Goal: Task Accomplishment & Management: Manage account settings

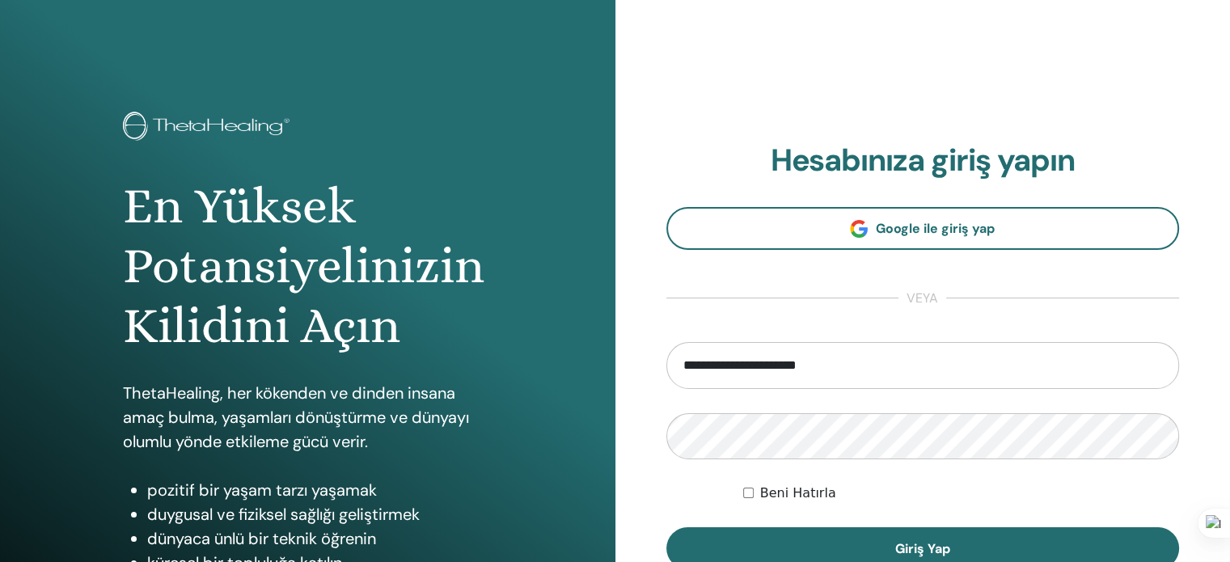
click at [846, 357] on input "**********" at bounding box center [922, 365] width 513 height 47
type input "**********"
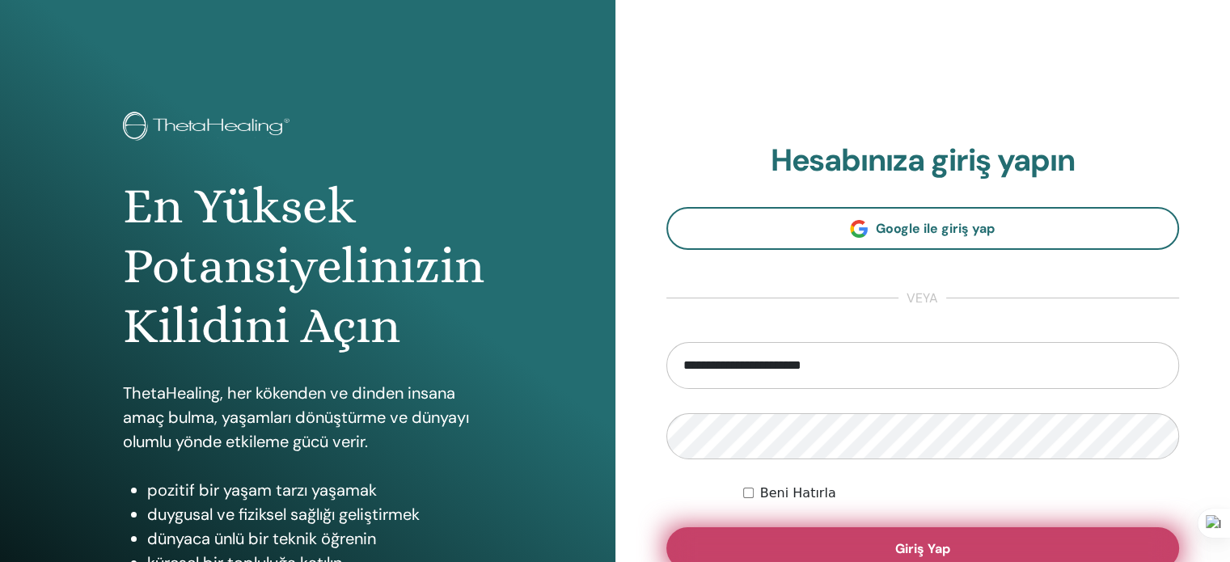
click at [865, 542] on button "Giriş Yap" at bounding box center [922, 548] width 513 height 42
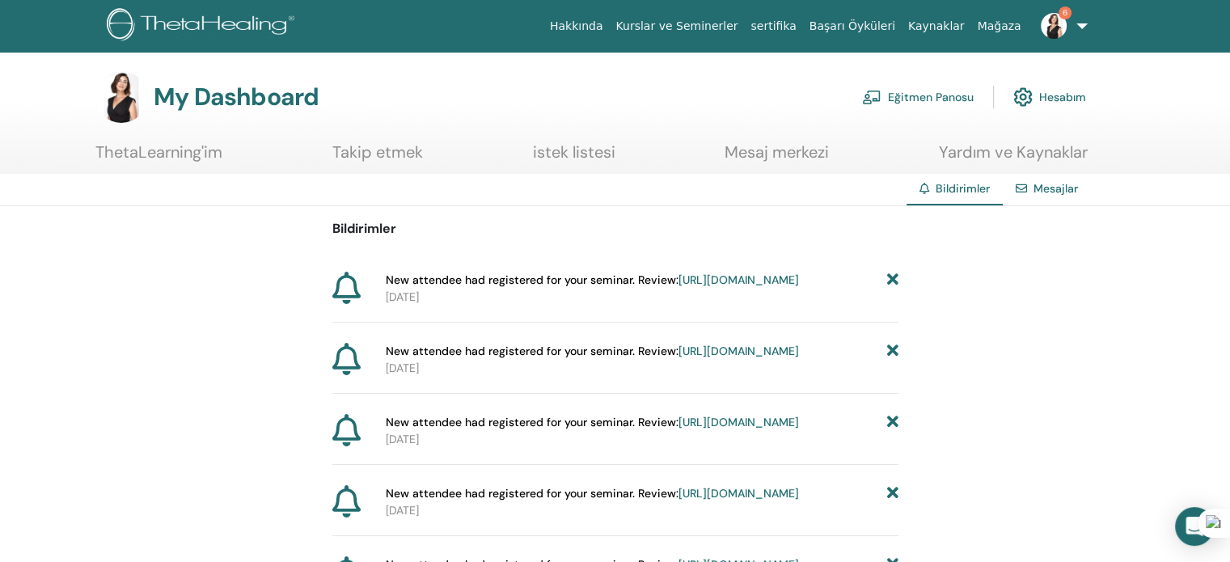
click at [932, 96] on link "Eğitmen Panosu" at bounding box center [918, 97] width 112 height 36
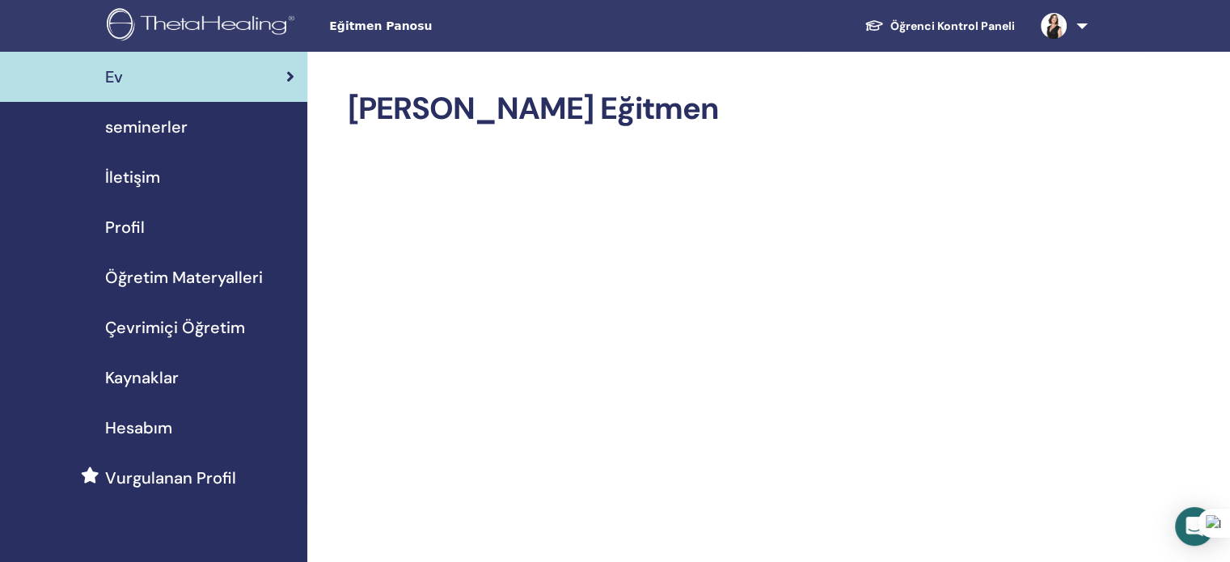
click at [147, 131] on span "seminerler" at bounding box center [146, 127] width 82 height 24
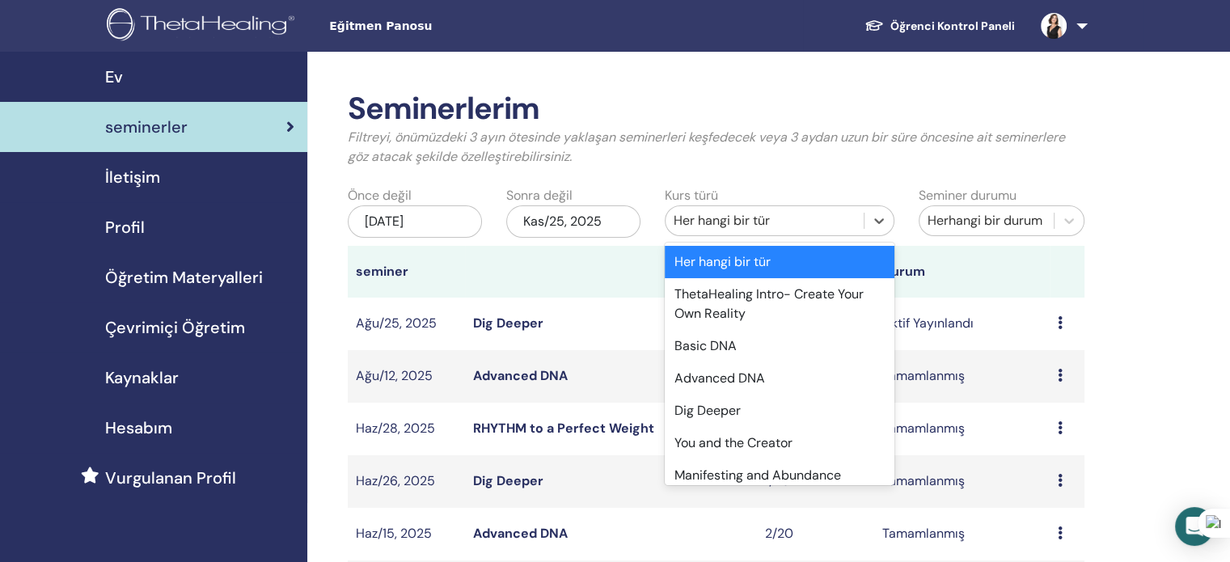
click at [835, 222] on div "Her hangi bir tür" at bounding box center [764, 220] width 182 height 19
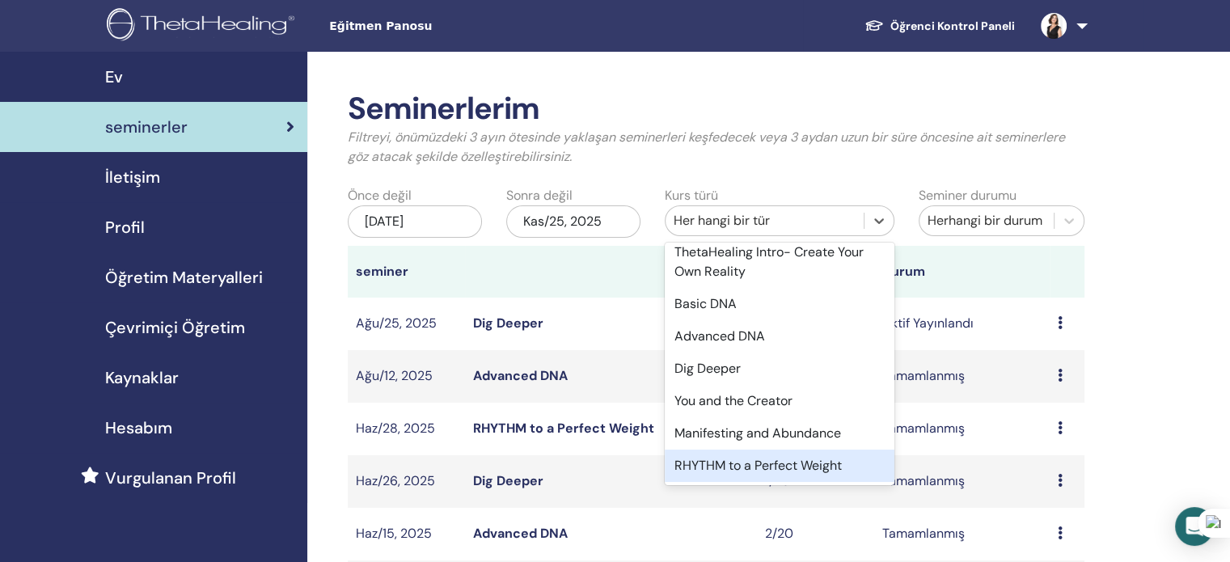
click at [730, 458] on div "RHYTHM to a Perfect Weight" at bounding box center [780, 466] width 230 height 32
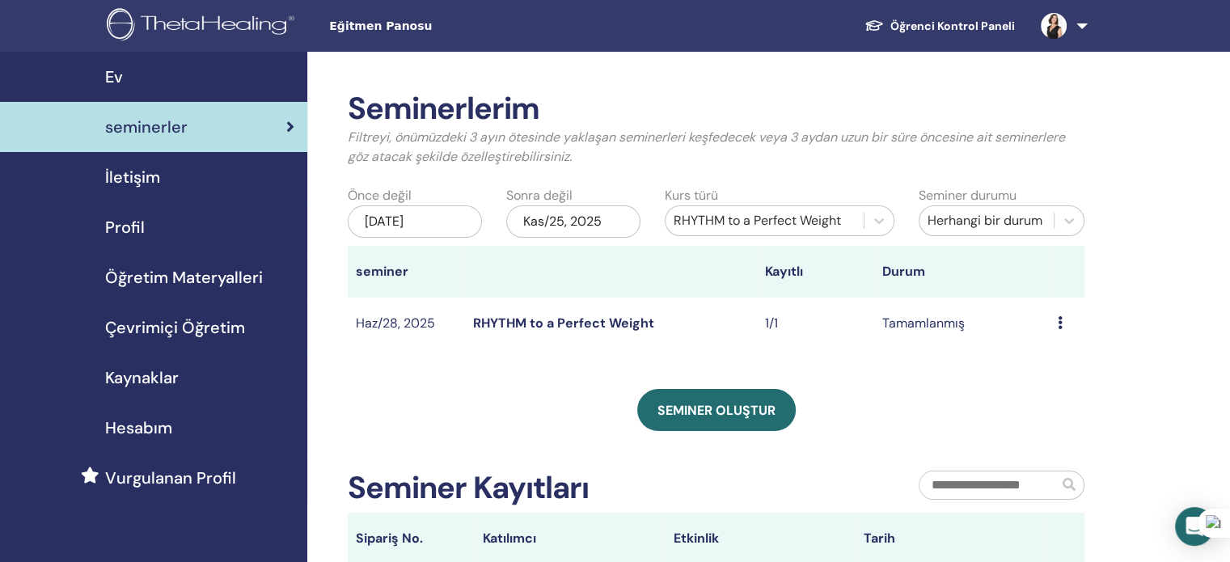
click at [513, 326] on link "RHYTHM to a Perfect Weight" at bounding box center [563, 322] width 181 height 17
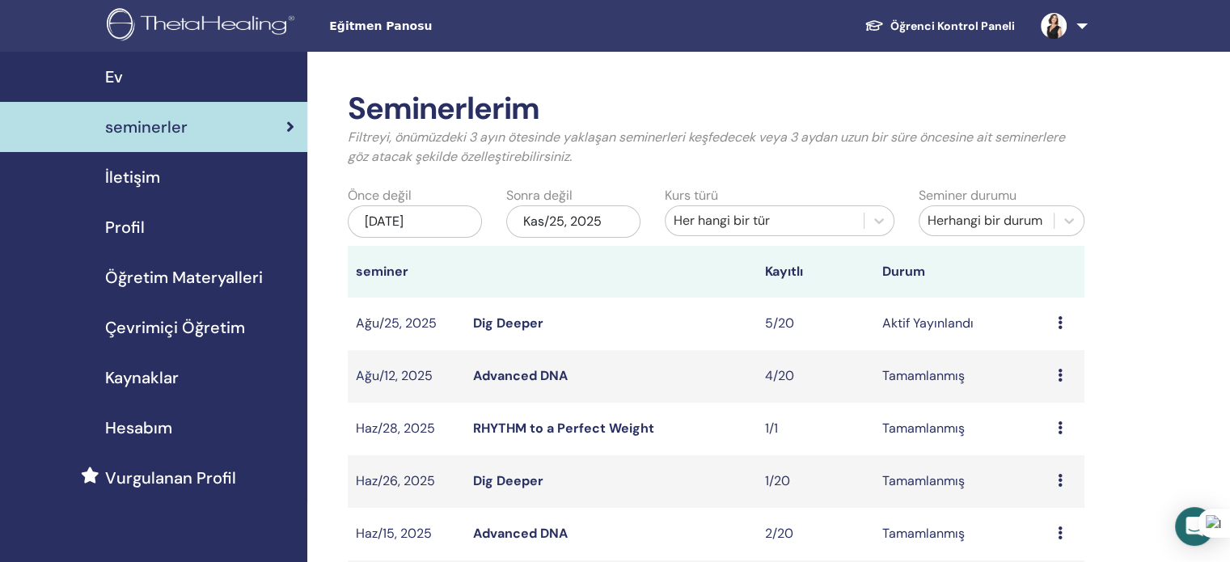
click at [442, 222] on div "[DATE]" at bounding box center [415, 221] width 134 height 32
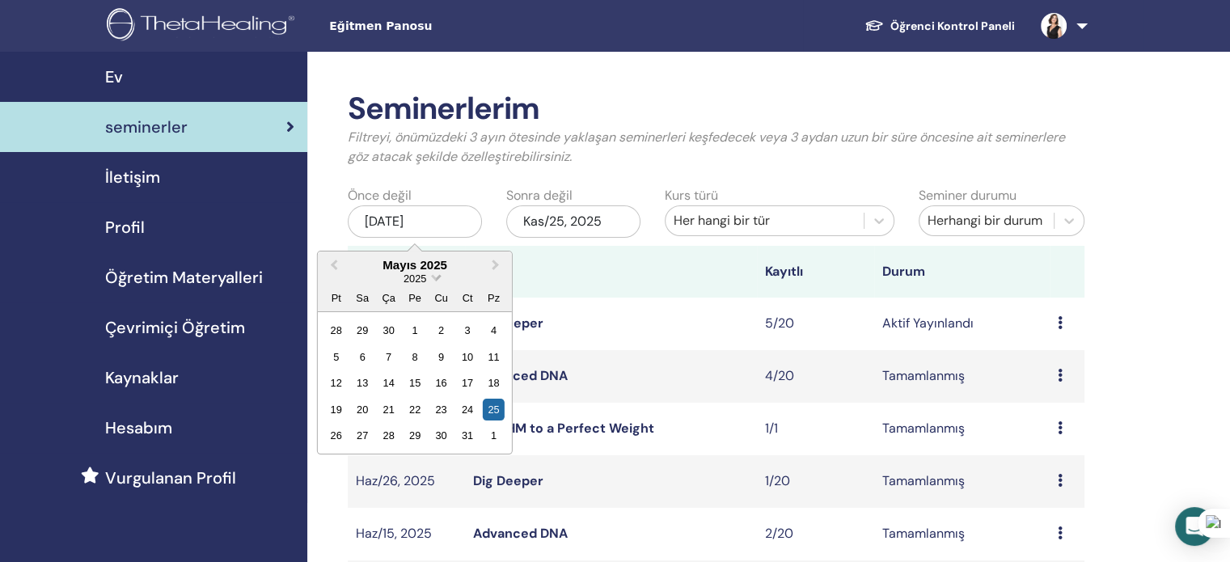
click at [413, 279] on span "2025" at bounding box center [414, 278] width 23 height 12
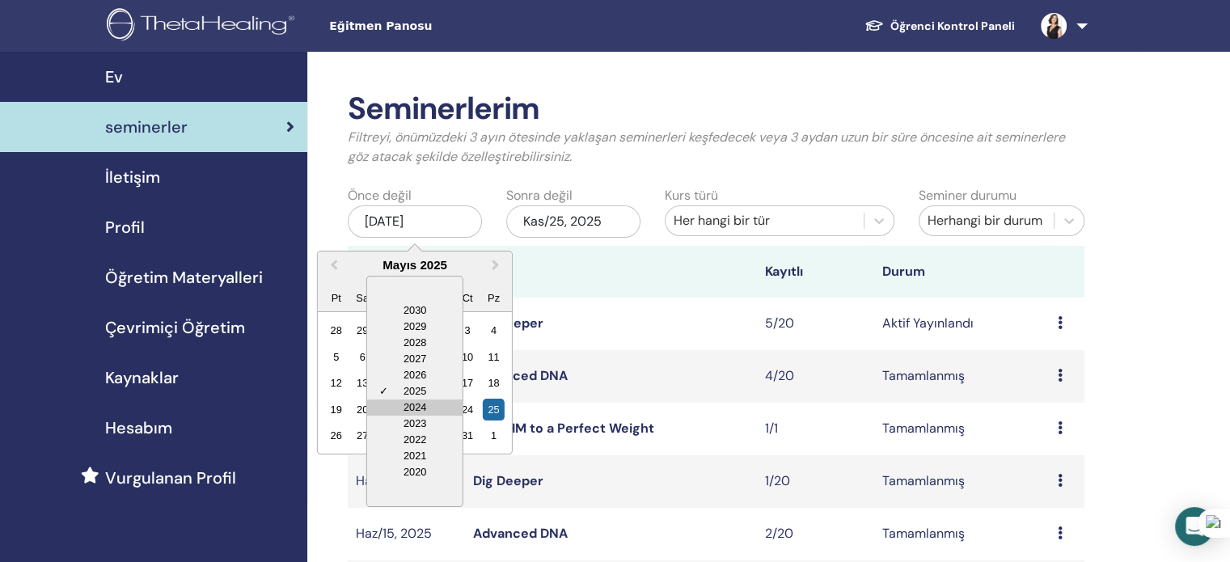
click at [411, 407] on div "2024" at bounding box center [414, 407] width 95 height 16
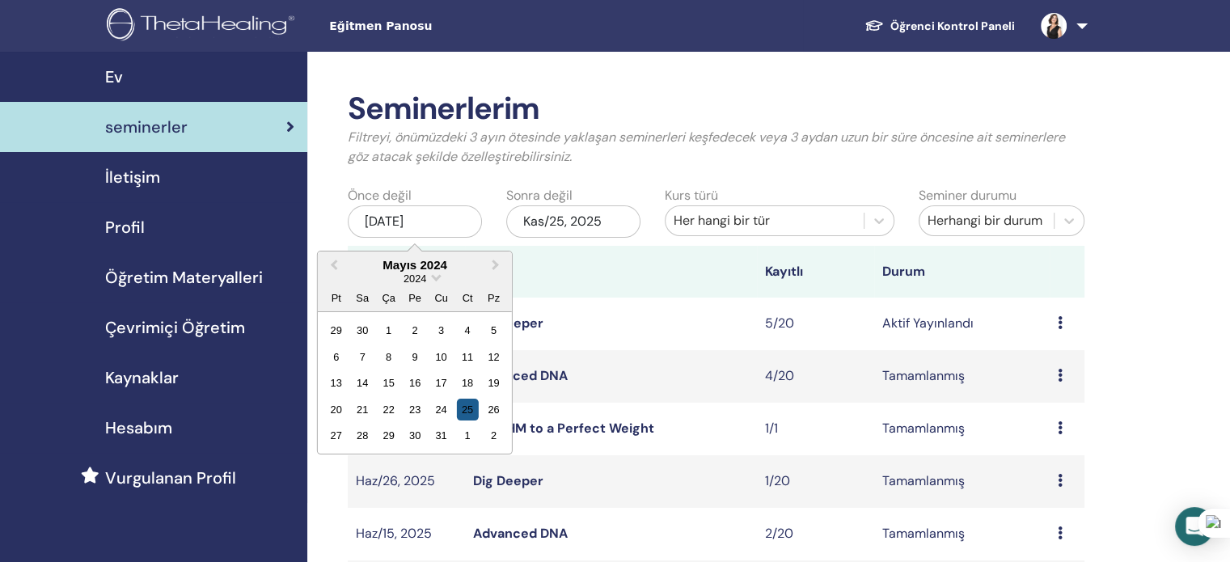
drag, startPoint x: 479, startPoint y: 406, endPoint x: 466, endPoint y: 402, distance: 14.3
click at [469, 403] on div "20 21 22 23 24 25 26" at bounding box center [415, 409] width 184 height 26
click at [466, 402] on div "25" at bounding box center [467, 410] width 22 height 22
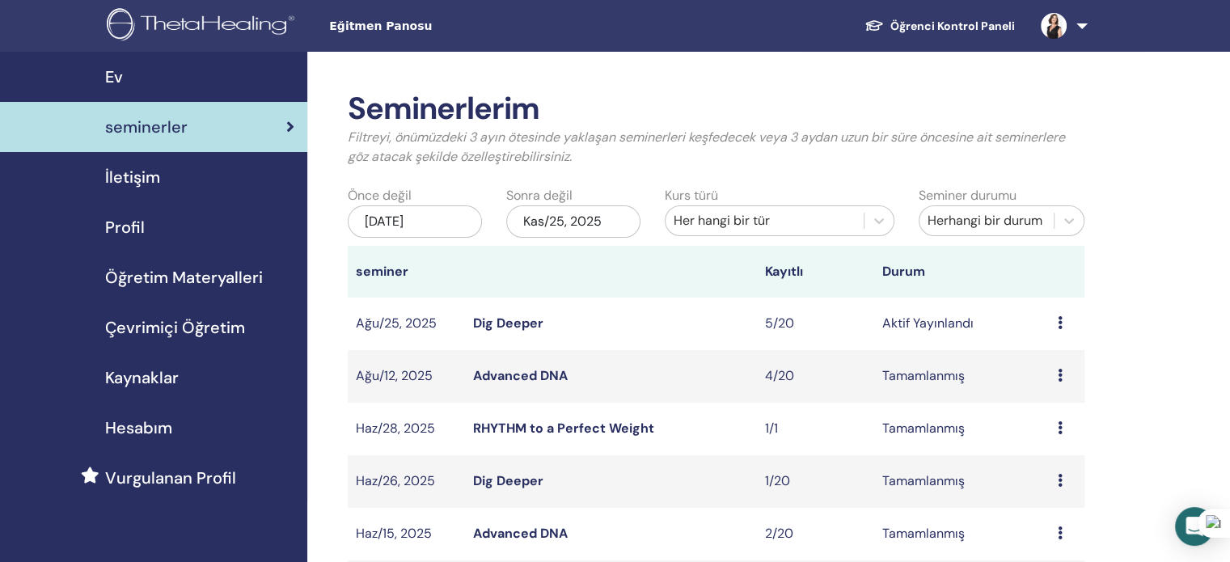
click at [779, 226] on div "Her hangi bir tür" at bounding box center [764, 220] width 182 height 19
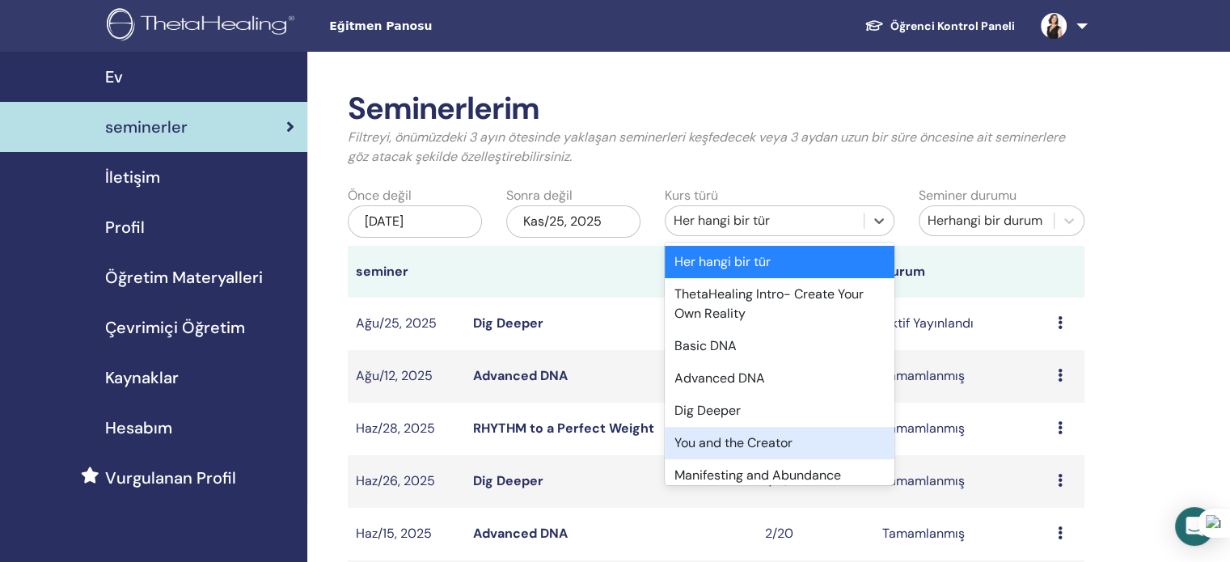
scroll to position [42, 0]
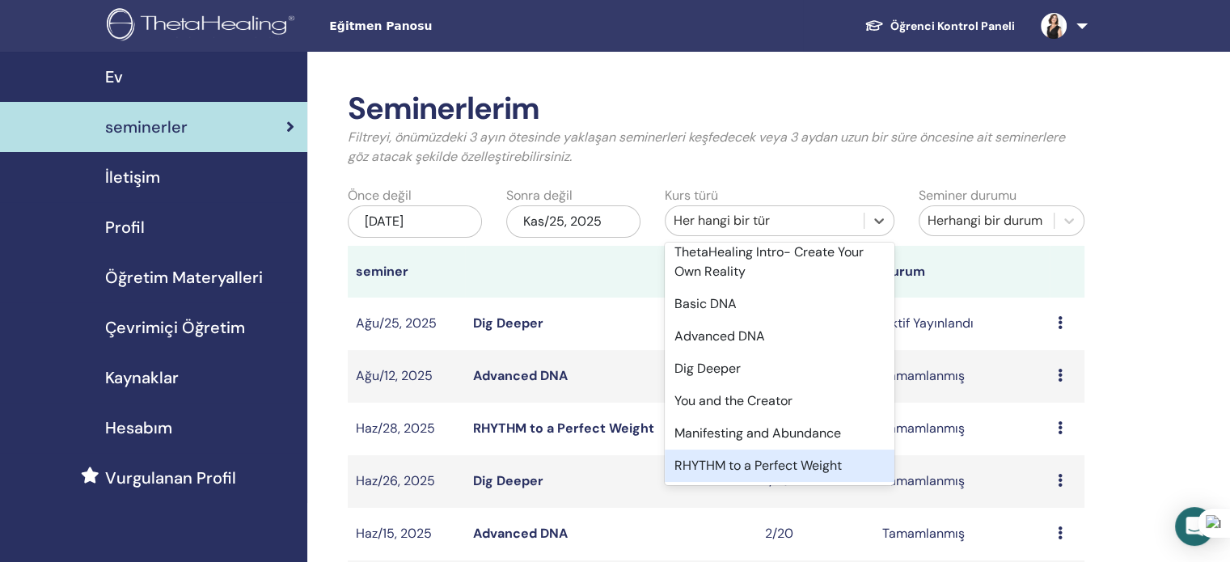
click at [715, 468] on div "RHYTHM to a Perfect Weight" at bounding box center [780, 466] width 230 height 32
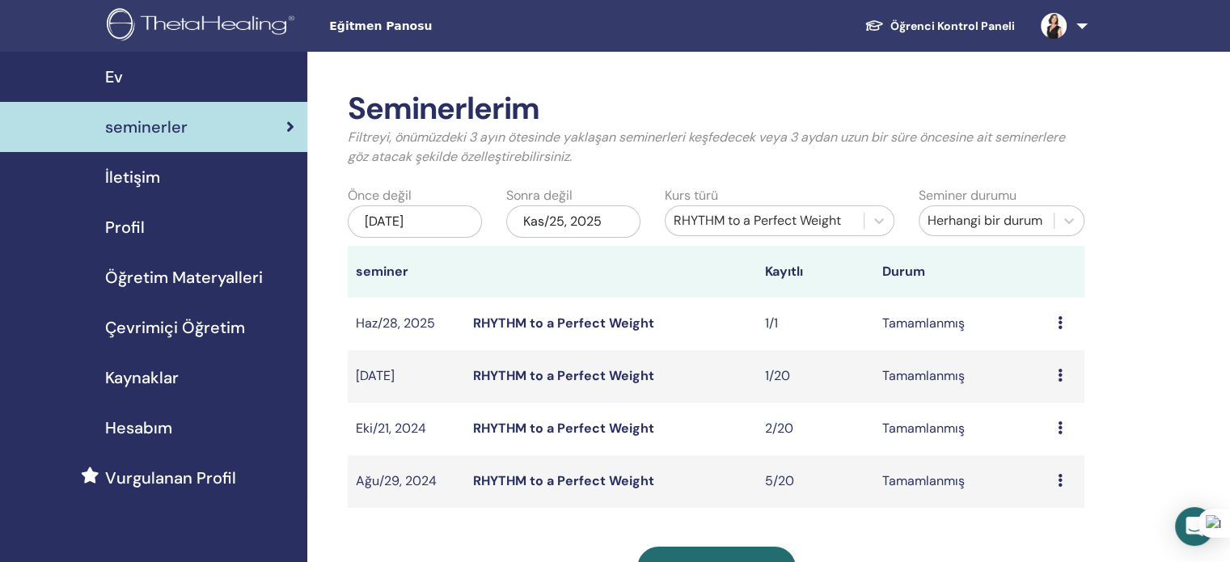
click at [552, 374] on link "RHYTHM to a Perfect Weight" at bounding box center [563, 375] width 181 height 17
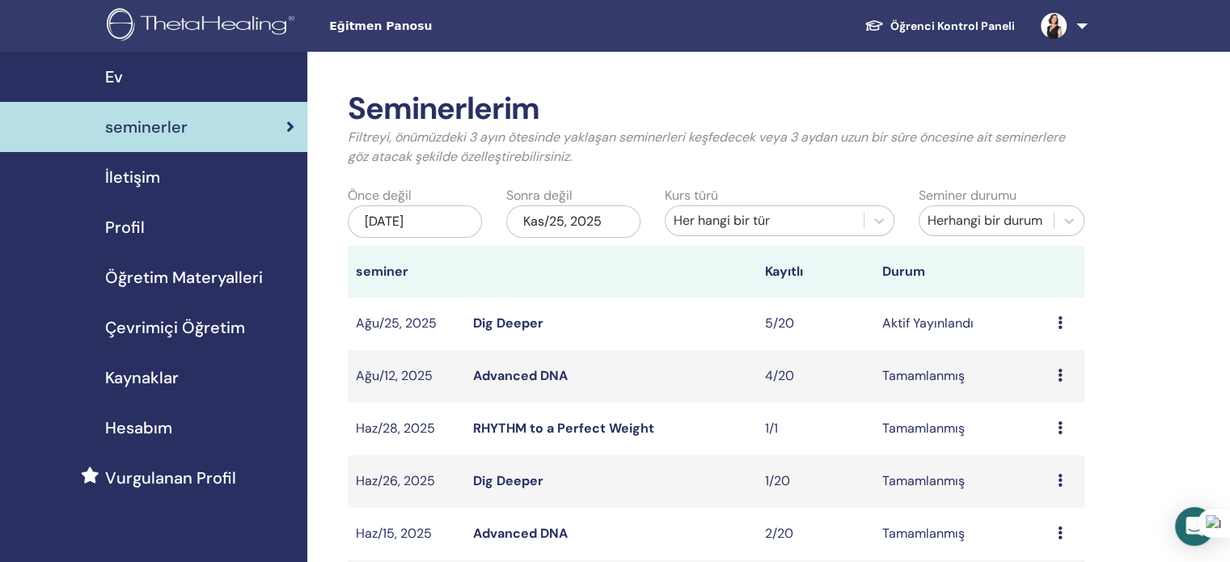
scroll to position [81, 0]
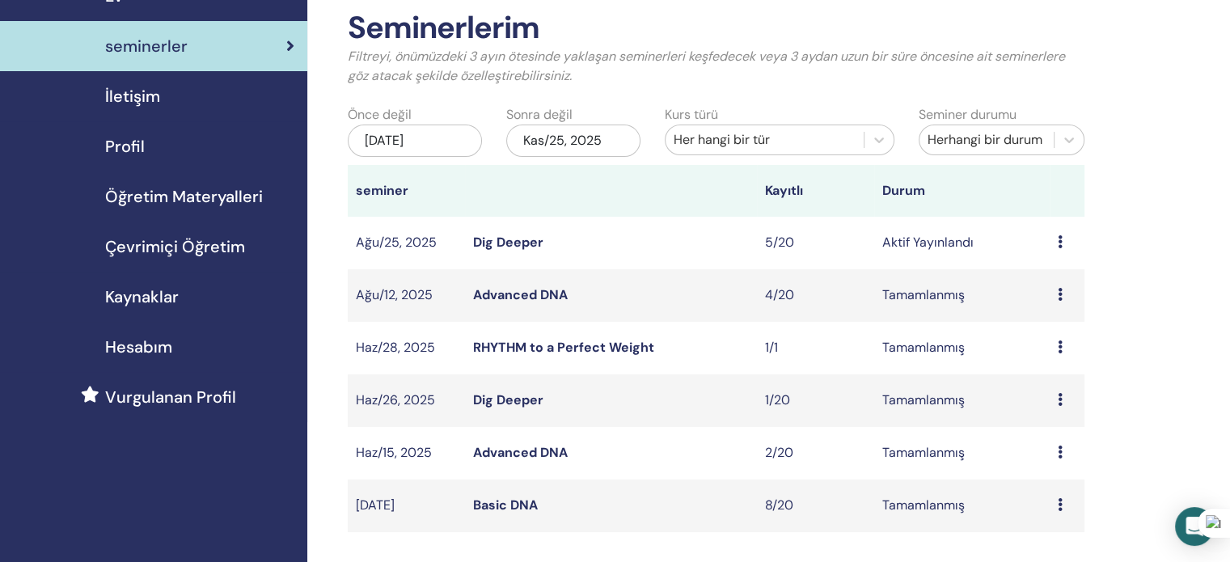
click at [596, 352] on link "RHYTHM to a Perfect Weight" at bounding box center [563, 347] width 181 height 17
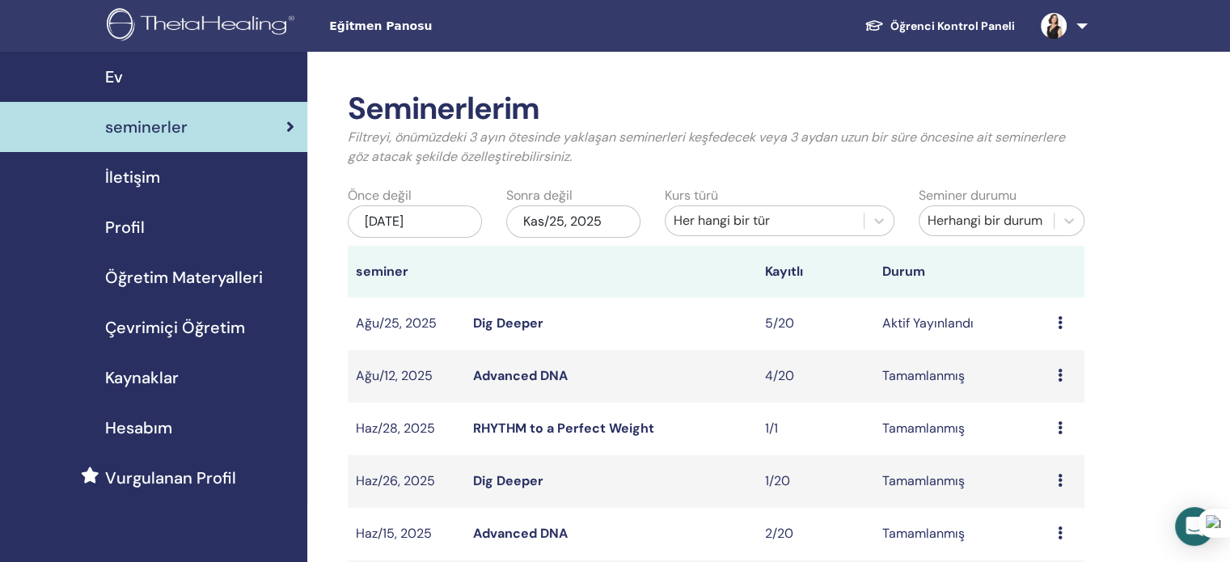
click at [441, 222] on div "[DATE]" at bounding box center [415, 221] width 134 height 32
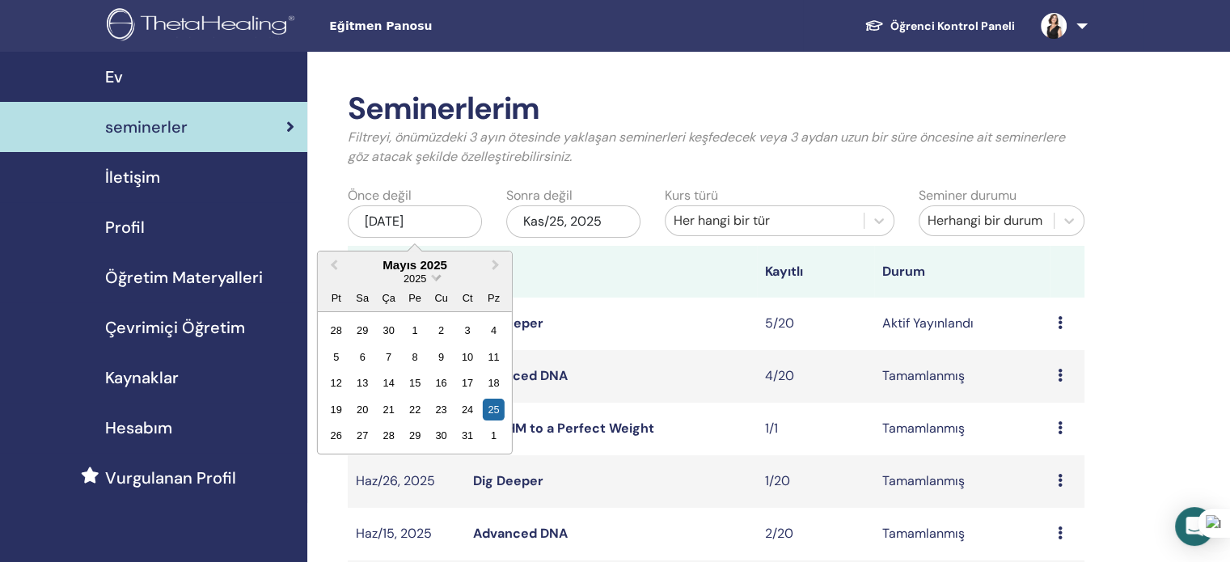
click at [434, 281] on span "Choose Date" at bounding box center [435, 276] width 11 height 11
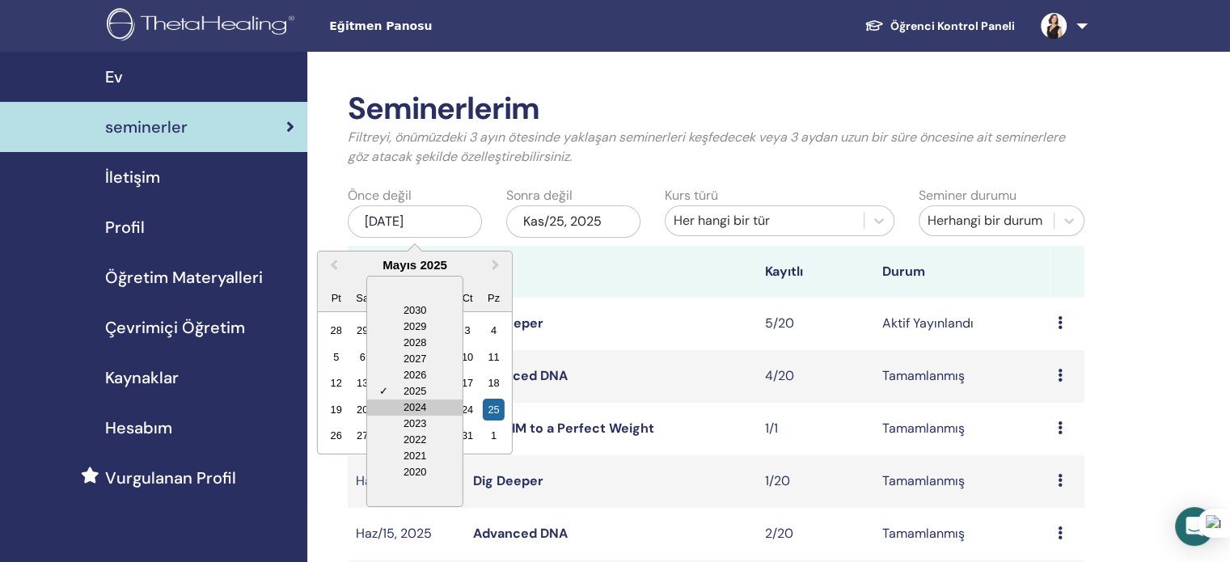
click at [412, 405] on div "2024" at bounding box center [414, 407] width 95 height 16
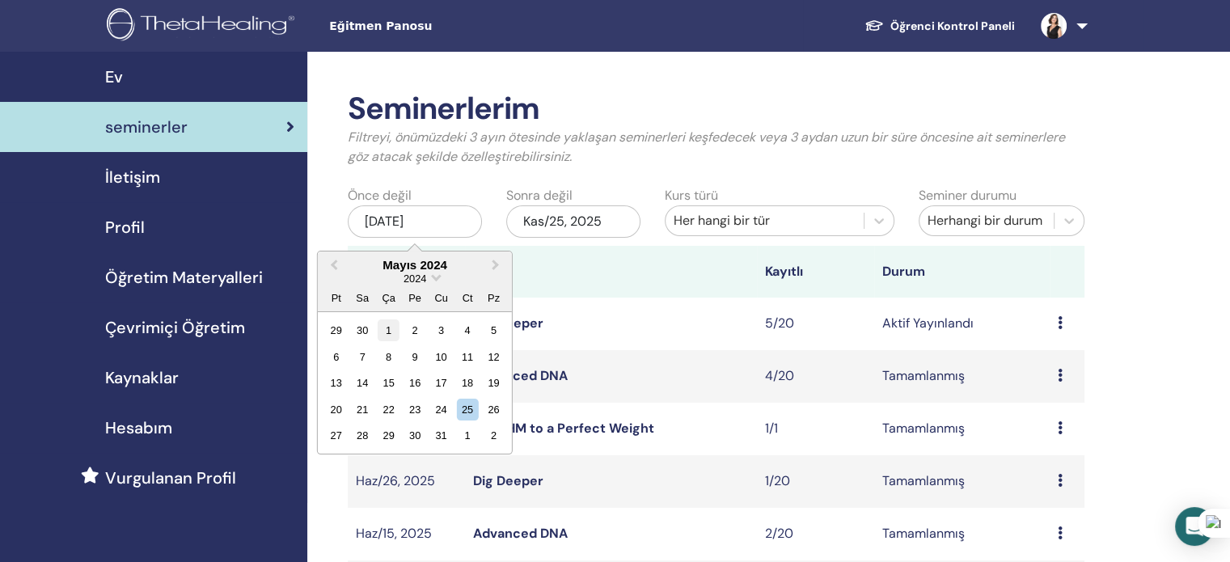
click at [390, 324] on div "1" at bounding box center [389, 330] width 22 height 22
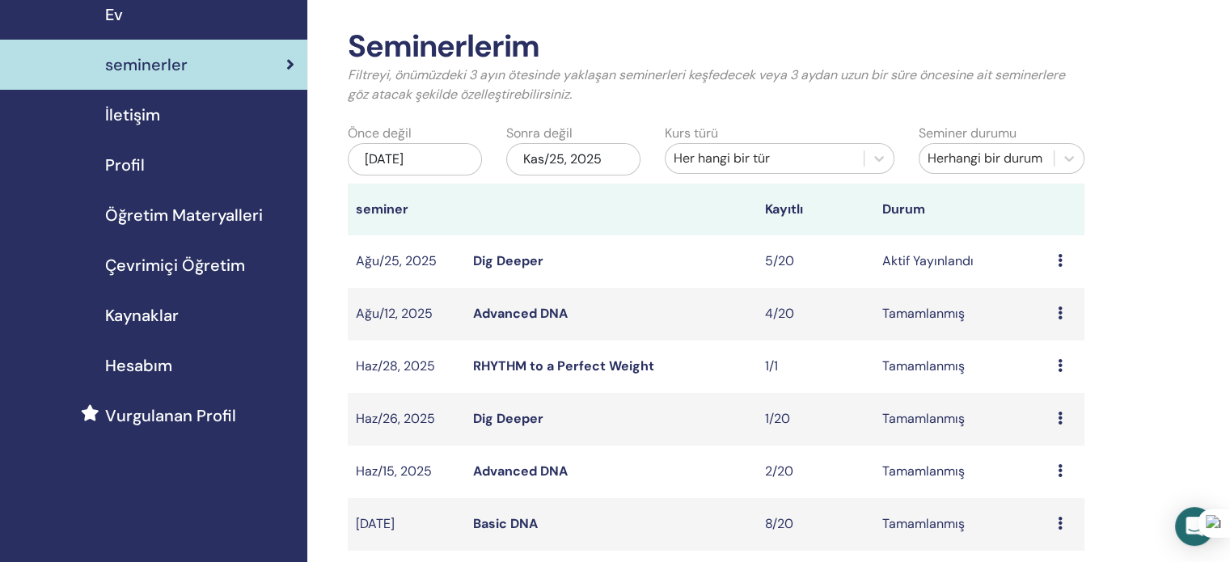
scroll to position [162, 0]
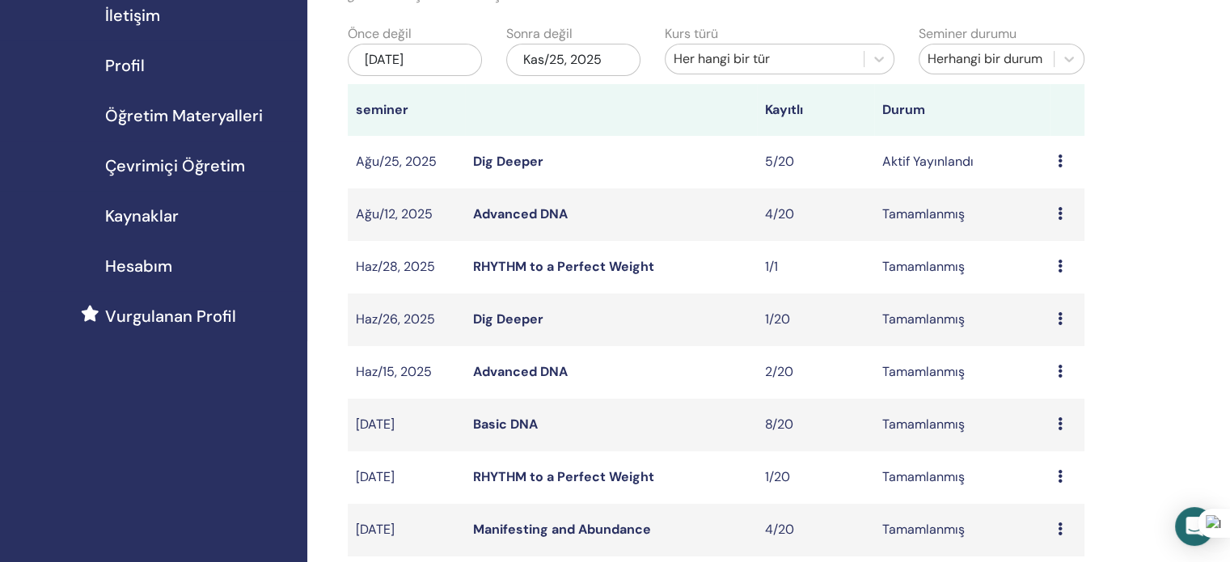
click at [783, 61] on div "Her hangi bir tür" at bounding box center [764, 58] width 182 height 19
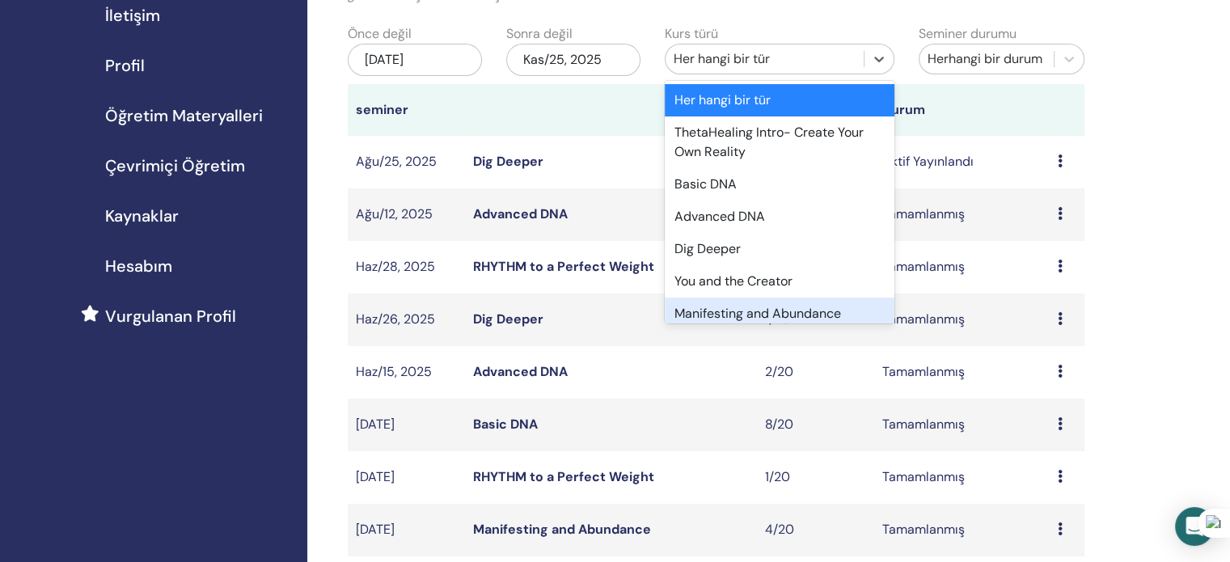
scroll to position [42, 0]
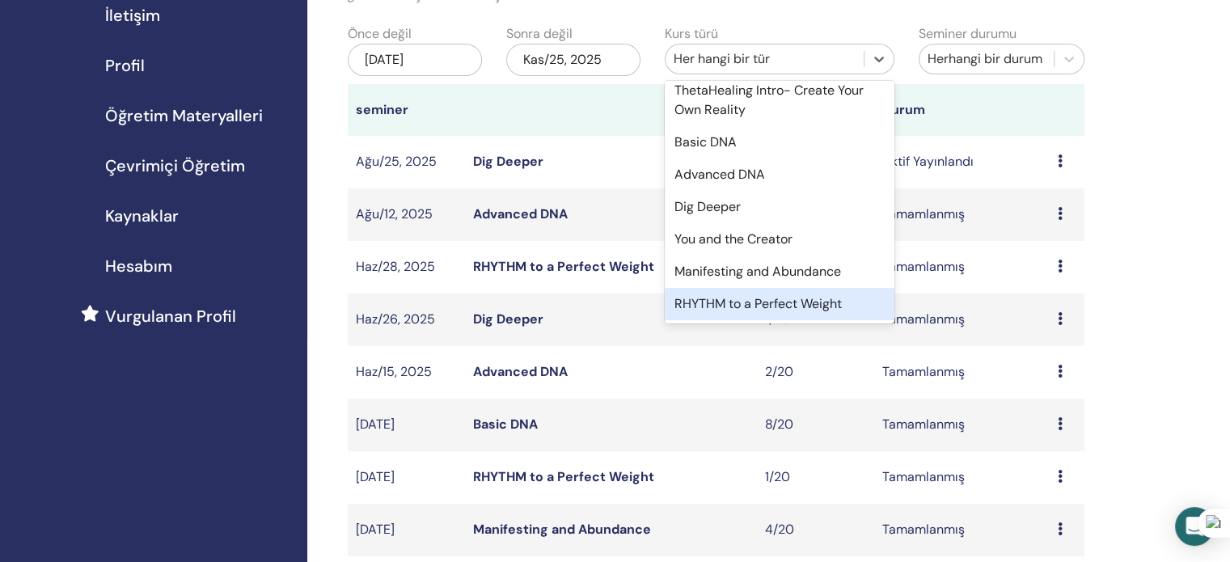
click at [724, 300] on div "RHYTHM to a Perfect Weight" at bounding box center [780, 304] width 230 height 32
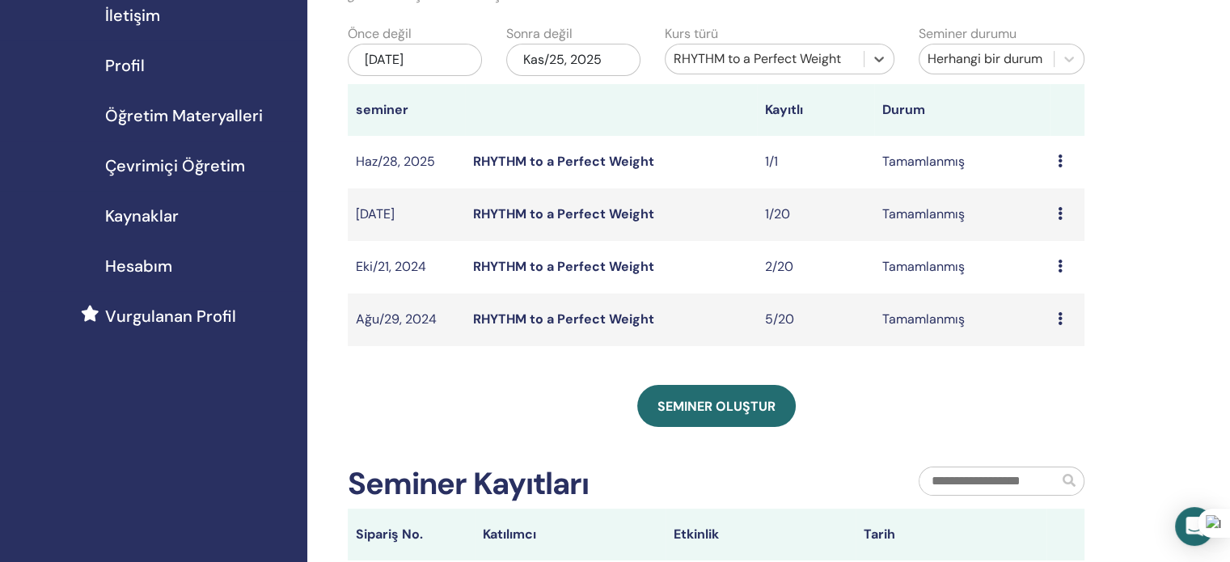
click at [534, 266] on link "RHYTHM to a Perfect Weight" at bounding box center [563, 266] width 181 height 17
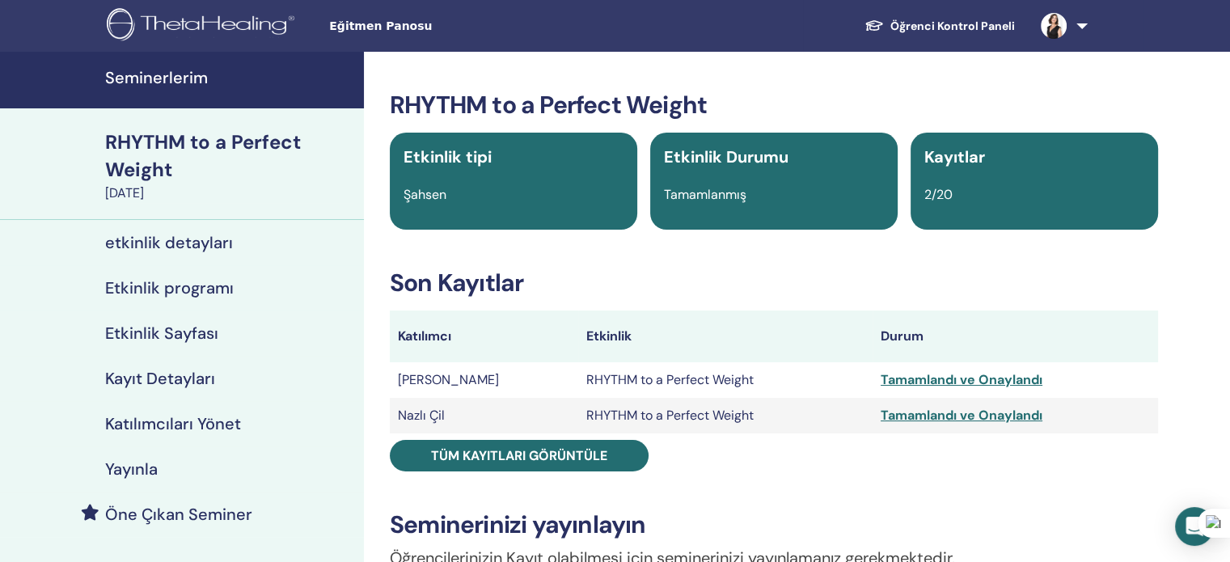
click at [135, 142] on div "RHYTHM to a Perfect Weight" at bounding box center [229, 156] width 249 height 55
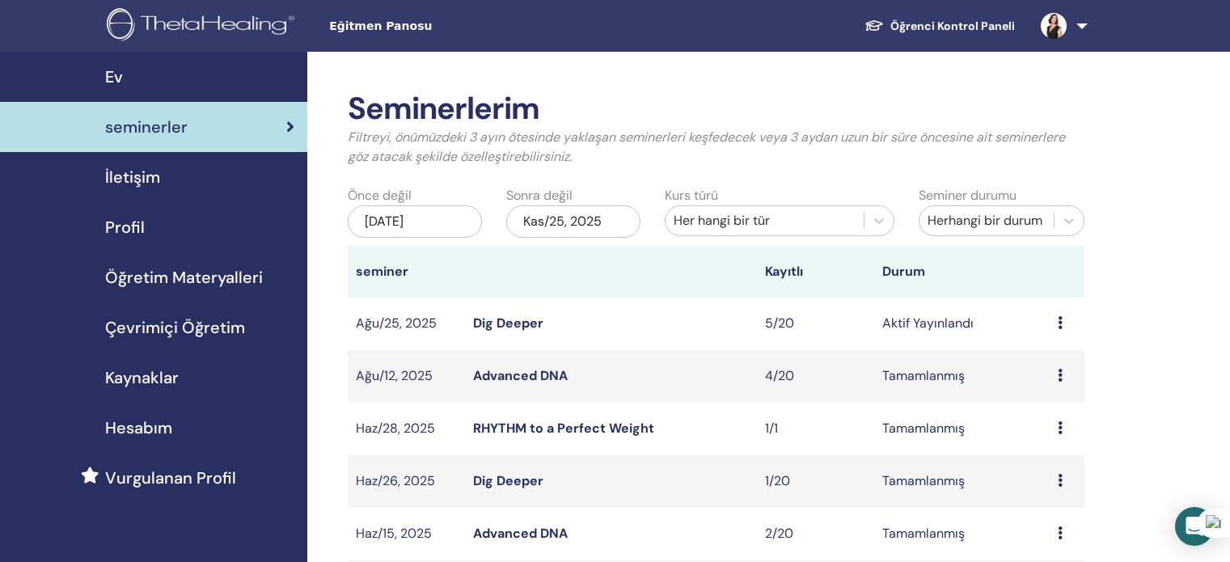
scroll to position [162, 0]
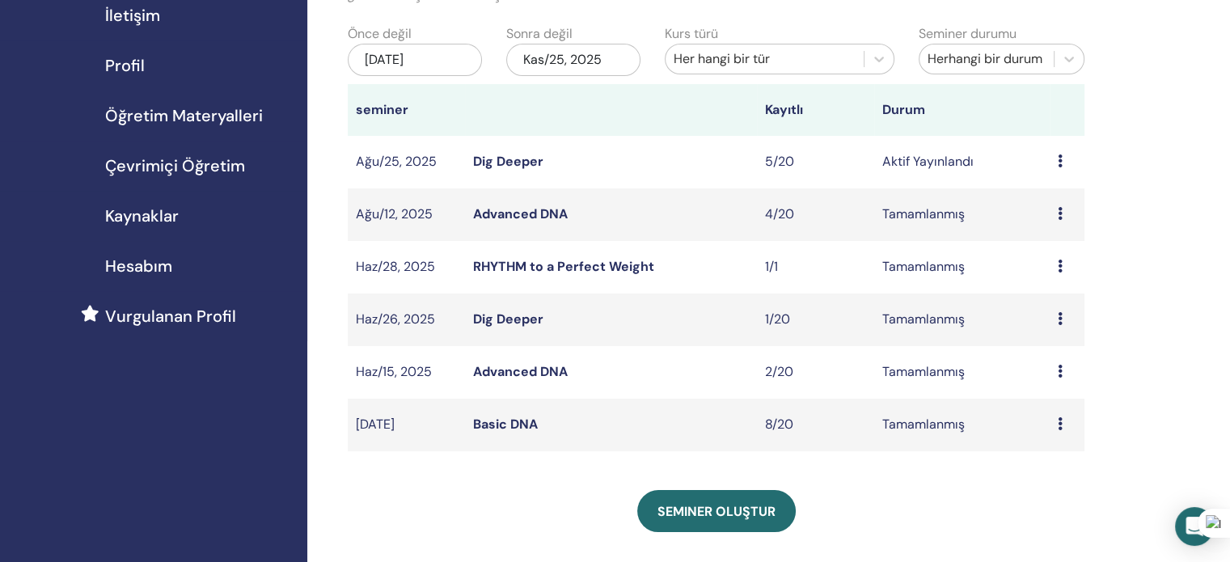
click at [409, 65] on div "[DATE]" at bounding box center [415, 60] width 134 height 32
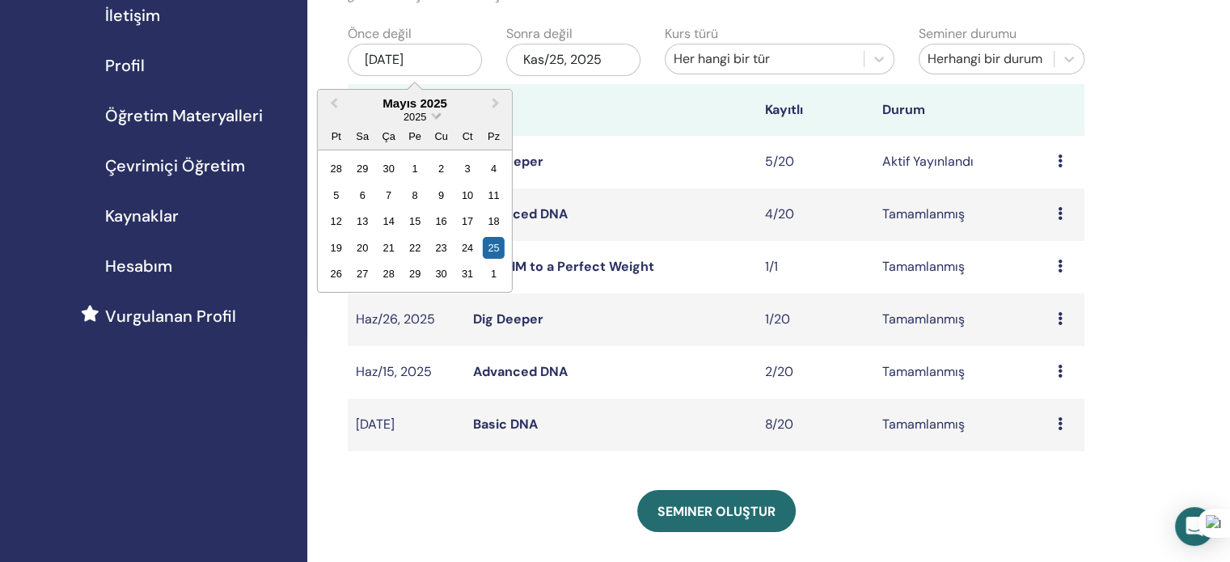
click at [421, 113] on span "2025" at bounding box center [414, 117] width 23 height 12
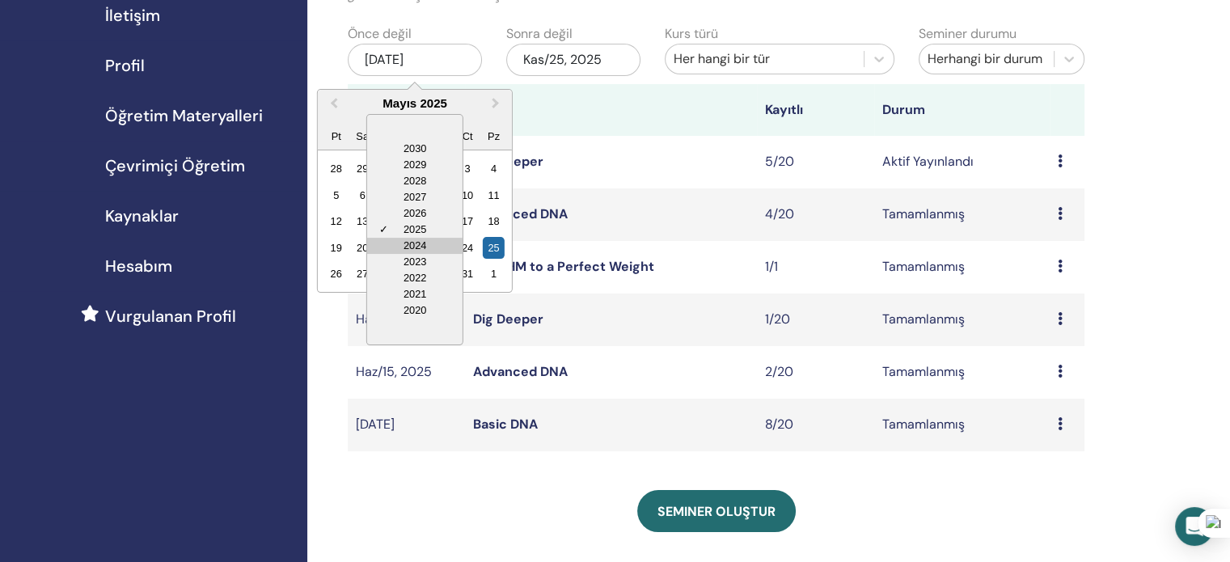
click at [412, 238] on div "2024" at bounding box center [414, 246] width 95 height 16
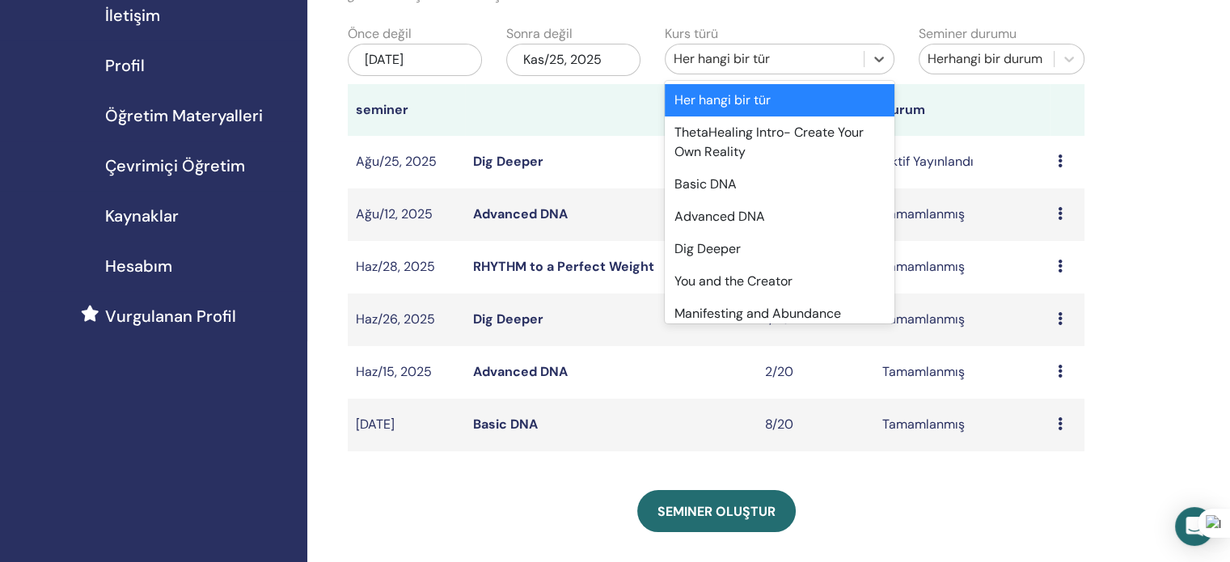
click at [785, 65] on div "Her hangi bir tür" at bounding box center [764, 58] width 182 height 19
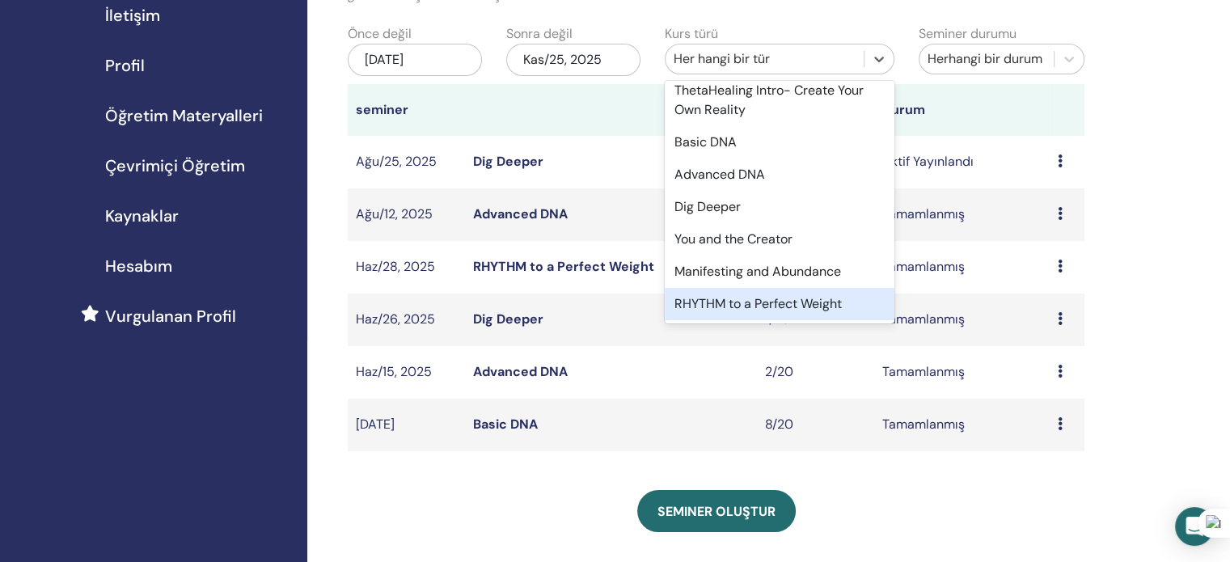
click at [704, 285] on div "Manifesting and Abundance" at bounding box center [780, 271] width 230 height 32
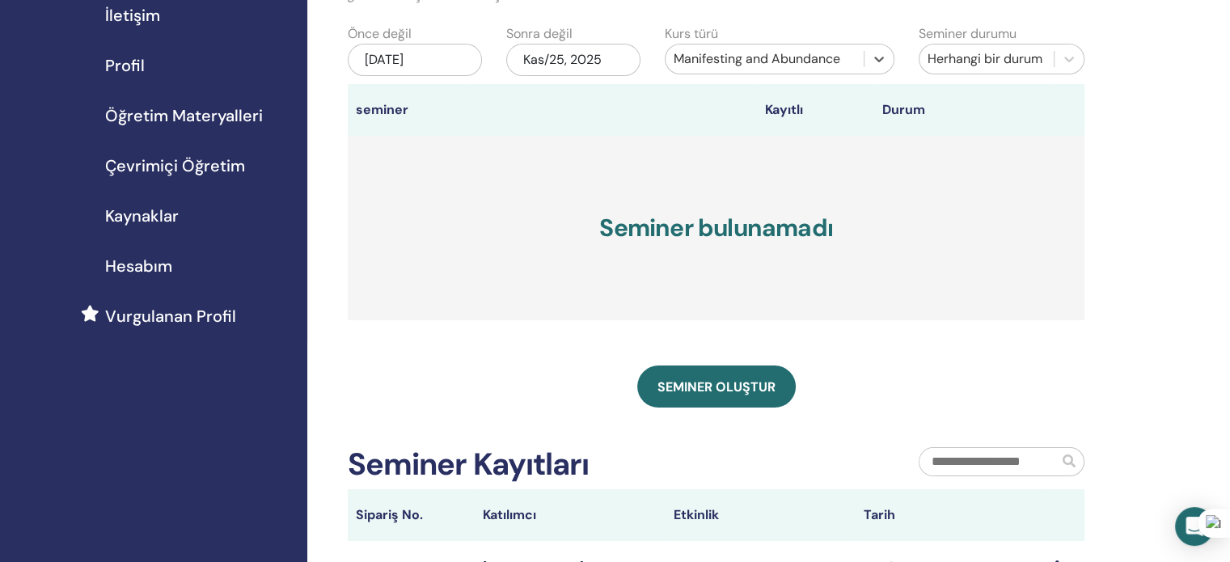
click at [800, 66] on div "Manifesting and Abundance" at bounding box center [764, 58] width 182 height 19
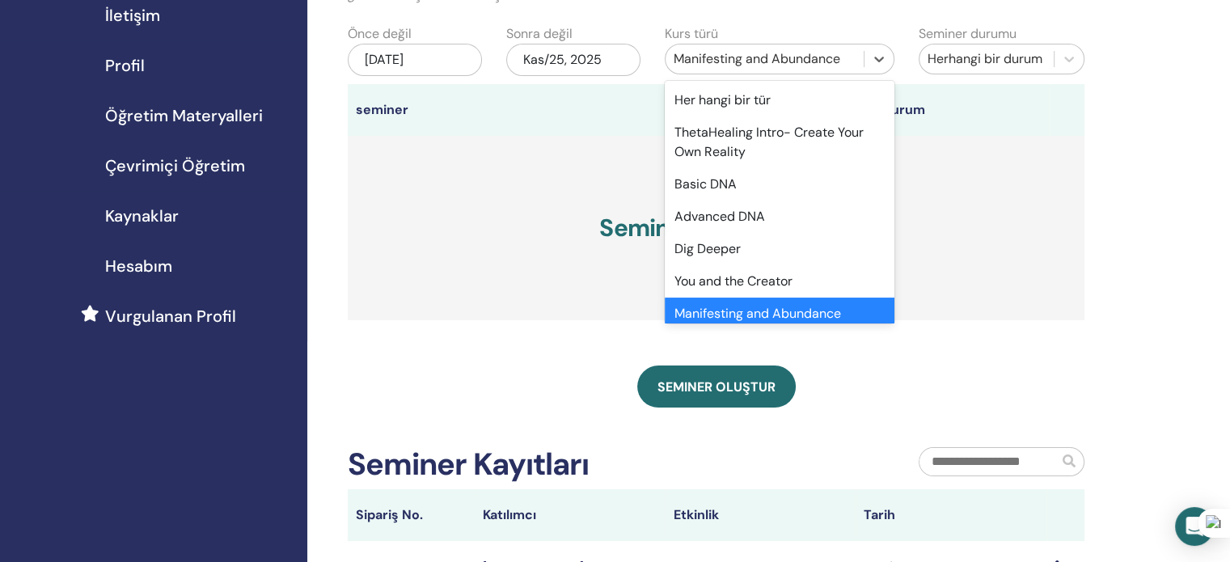
scroll to position [17, 0]
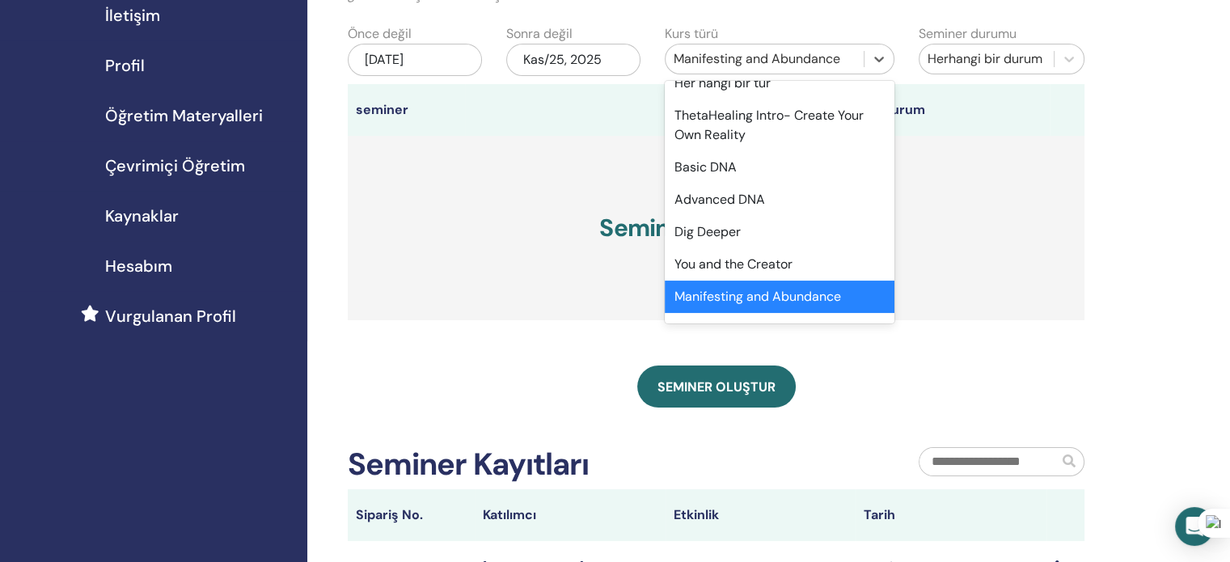
click at [416, 61] on div "[DATE]" at bounding box center [415, 60] width 134 height 32
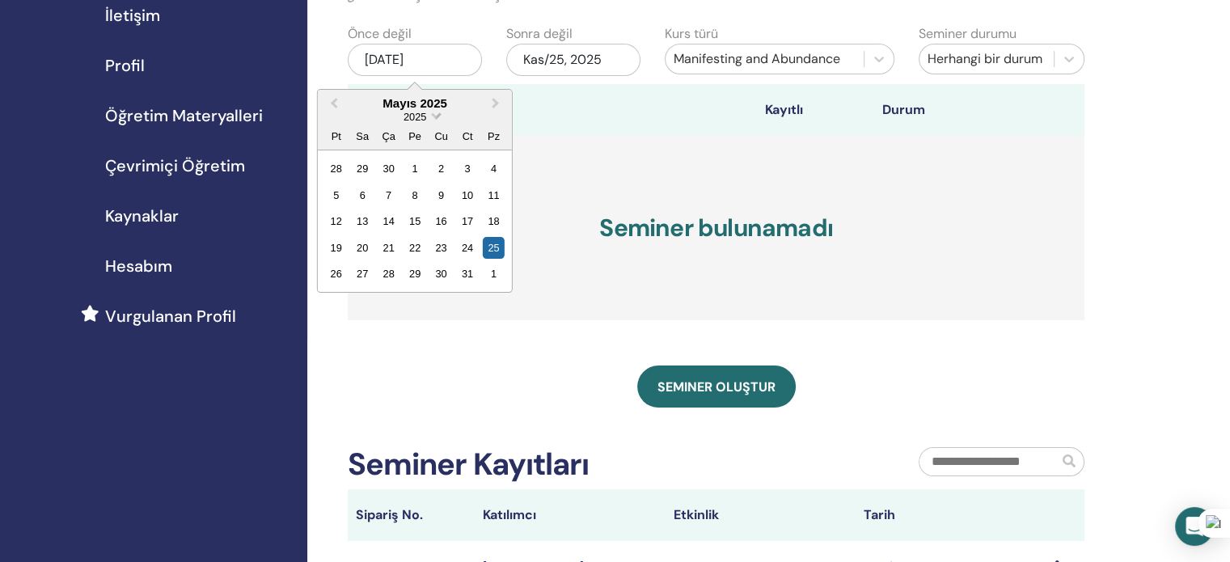
click at [433, 112] on span "Choose Date" at bounding box center [435, 114] width 11 height 11
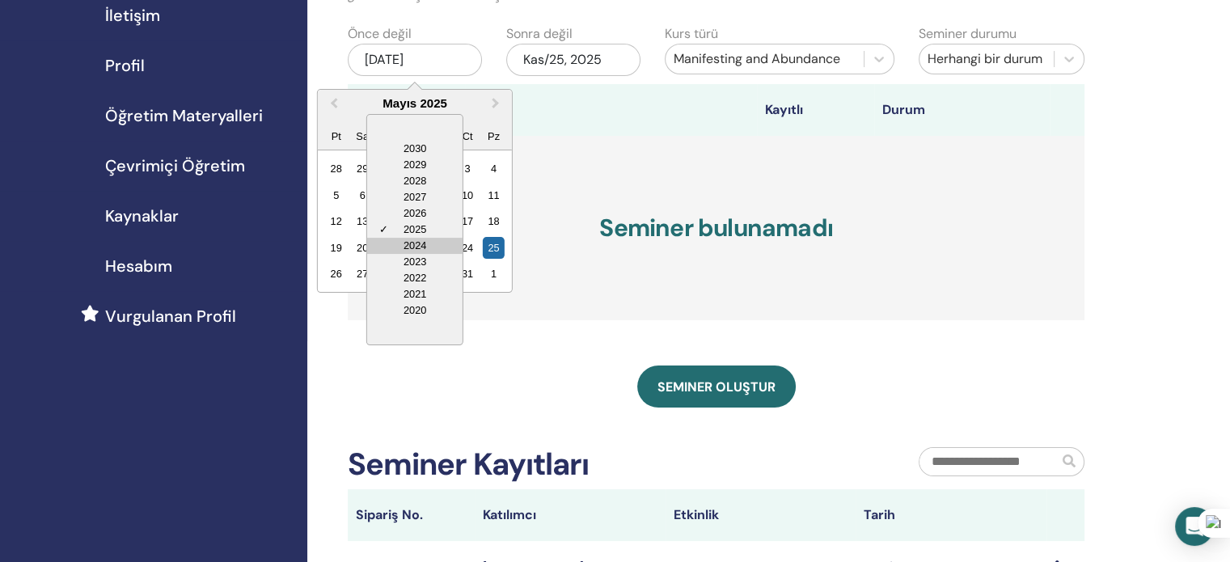
click at [414, 238] on div "2024" at bounding box center [414, 246] width 95 height 16
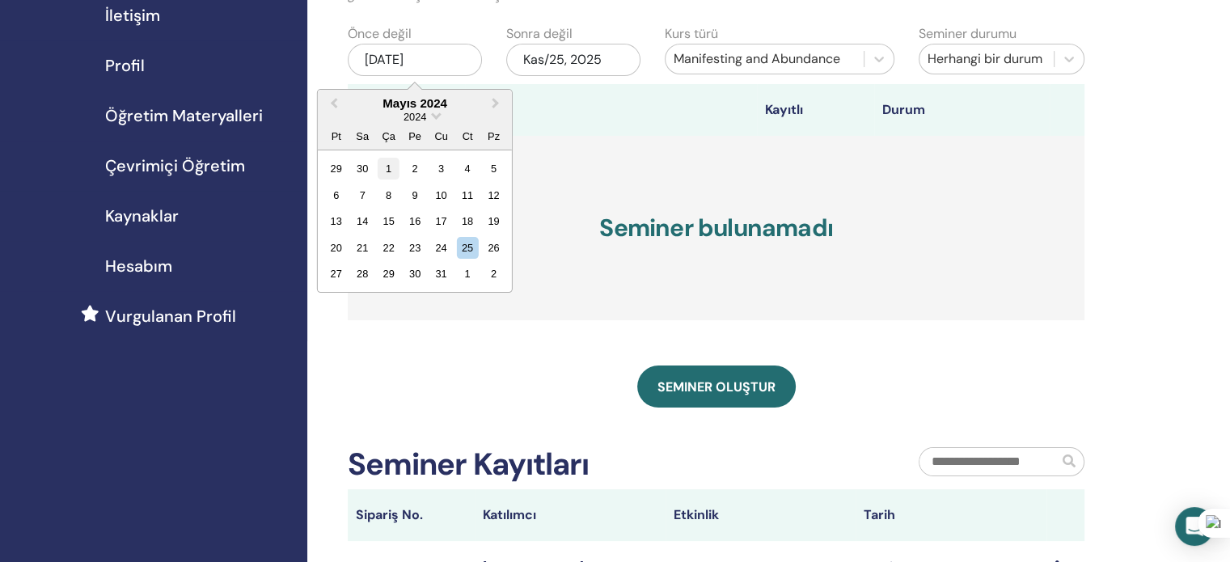
click at [388, 167] on div "1" at bounding box center [389, 169] width 22 height 22
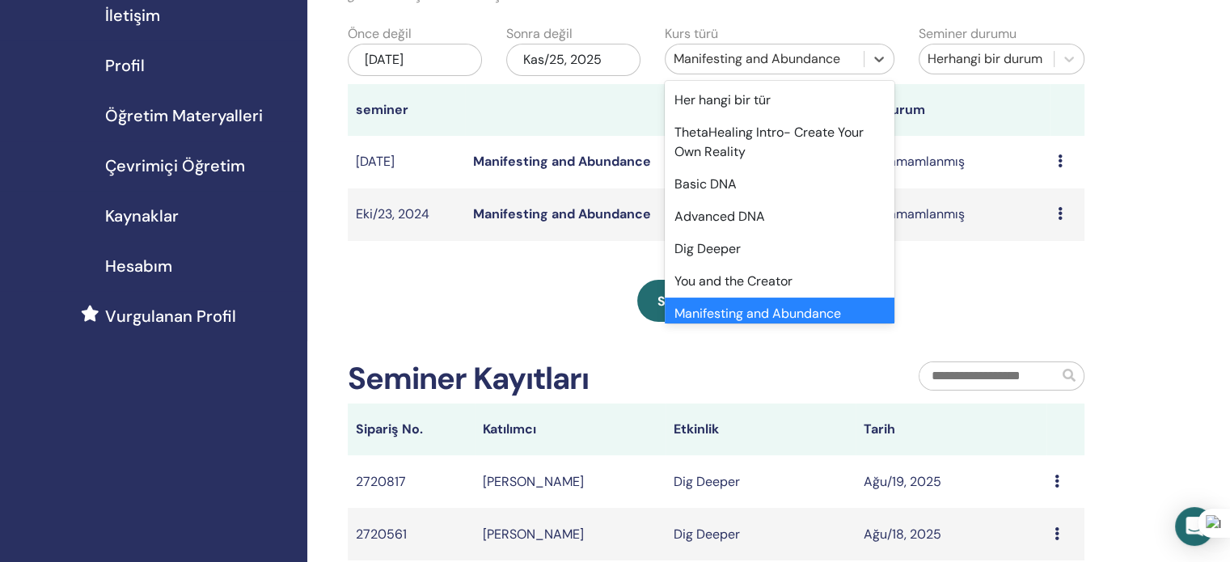
click at [817, 61] on div "Manifesting and Abundance" at bounding box center [764, 58] width 182 height 19
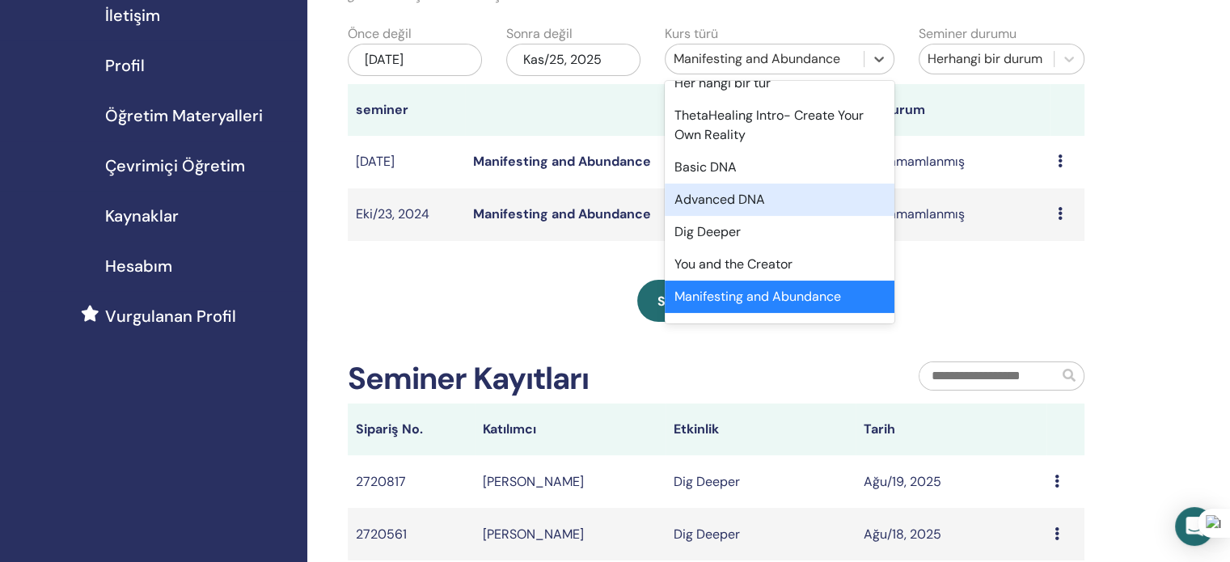
scroll to position [42, 0]
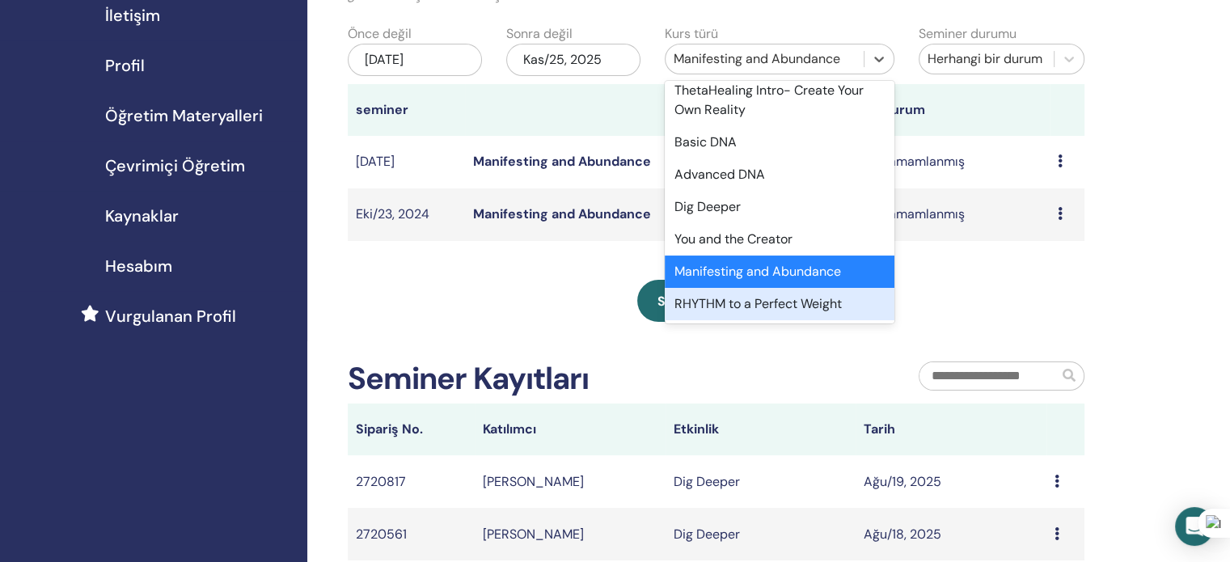
click at [715, 304] on div "RHYTHM to a Perfect Weight" at bounding box center [780, 304] width 230 height 32
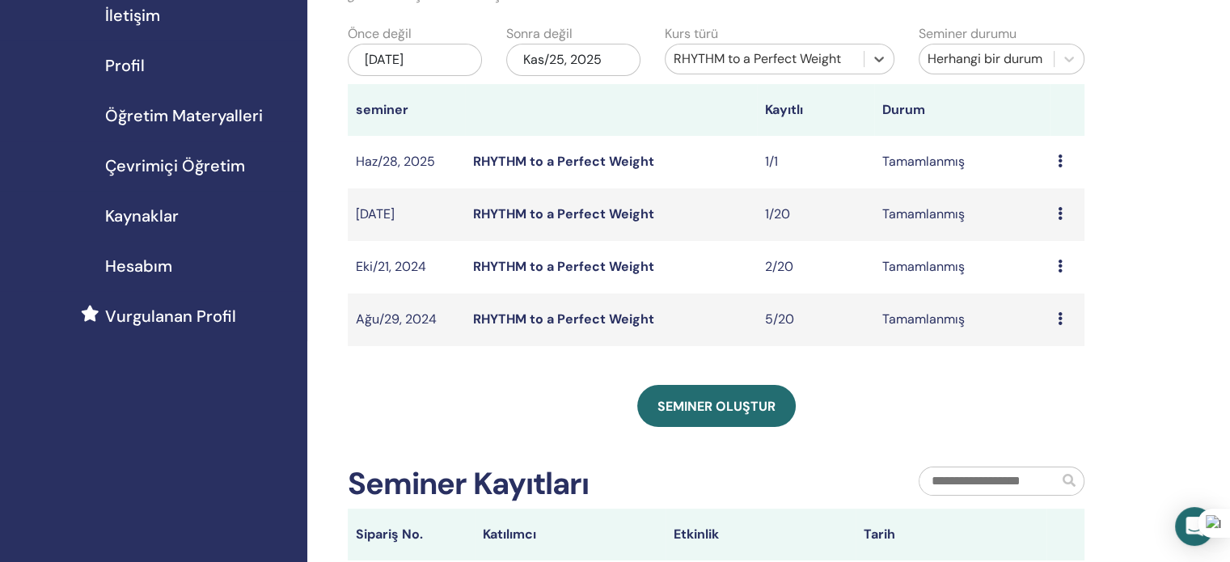
click at [602, 314] on link "RHYTHM to a Perfect Weight" at bounding box center [563, 318] width 181 height 17
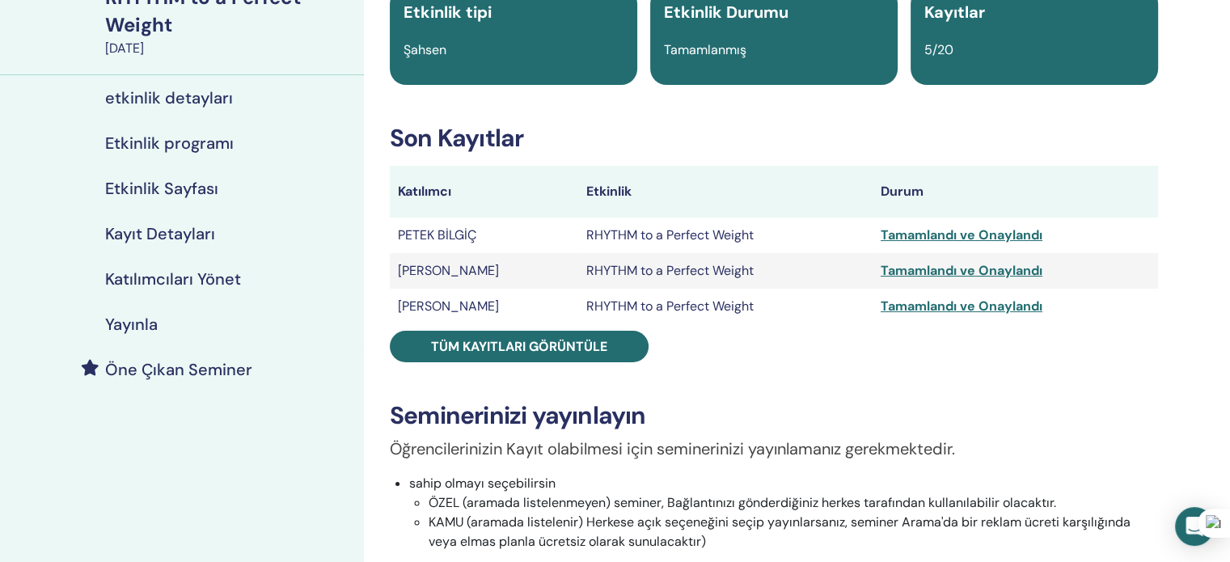
scroll to position [162, 0]
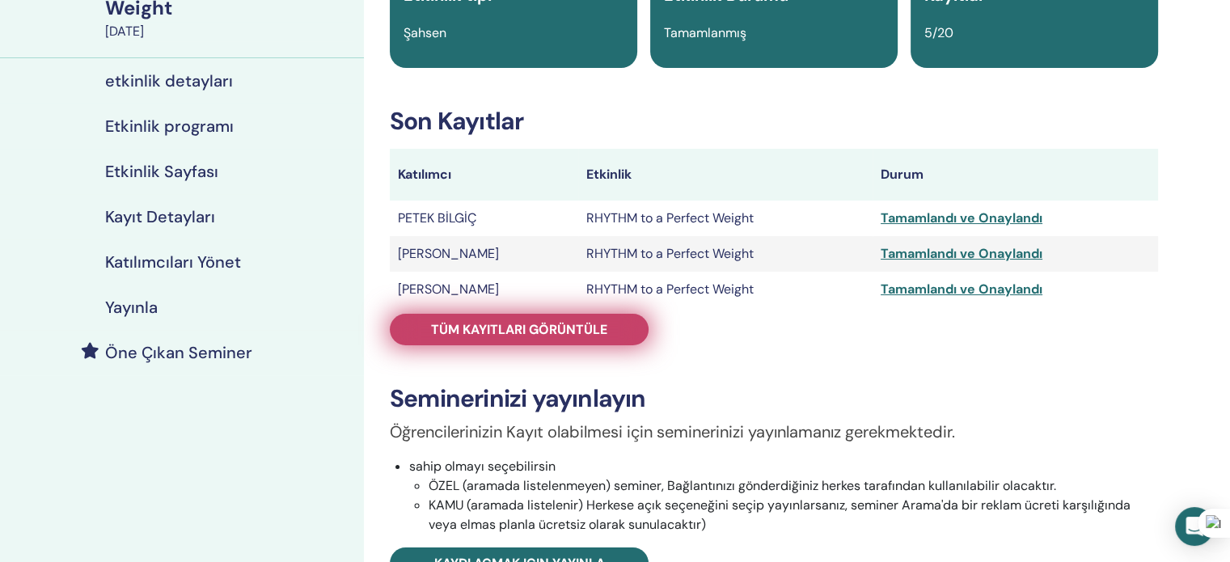
click at [479, 338] on link "Tüm kayıtları görüntüle" at bounding box center [519, 330] width 259 height 32
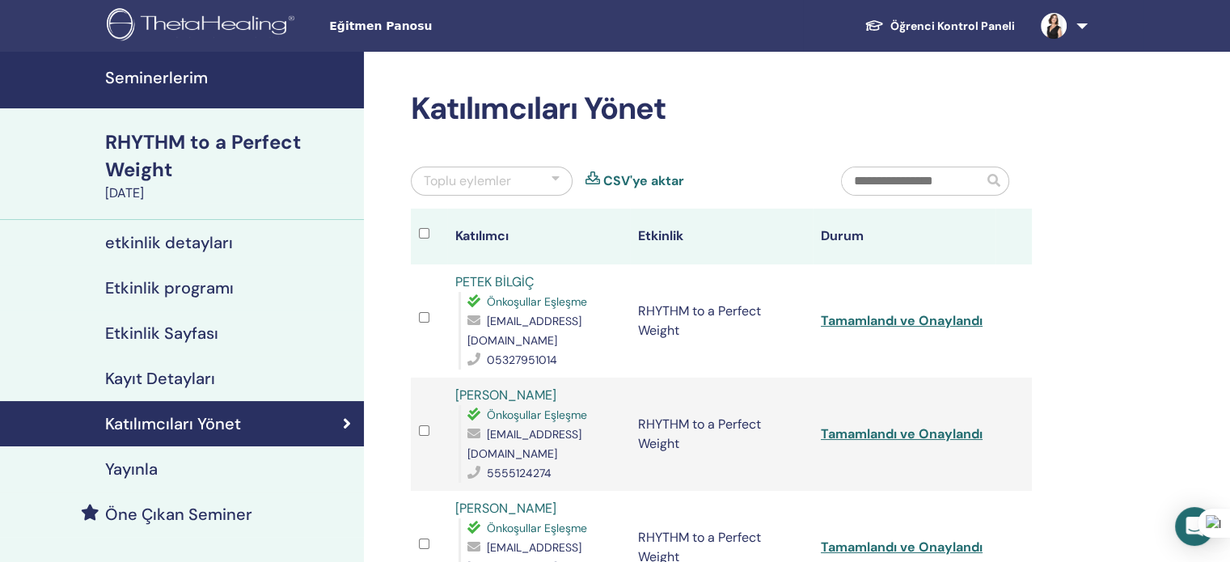
click at [352, 32] on span "Eğitmen Panosu" at bounding box center [450, 26] width 243 height 17
click at [164, 19] on img at bounding box center [203, 26] width 193 height 36
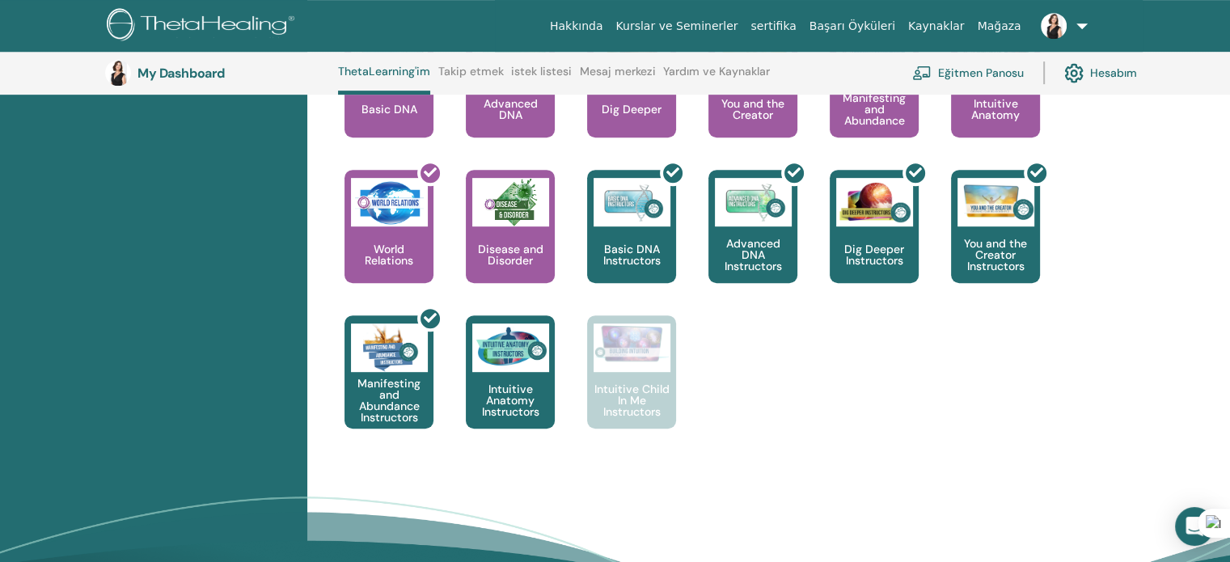
scroll to position [770, 0]
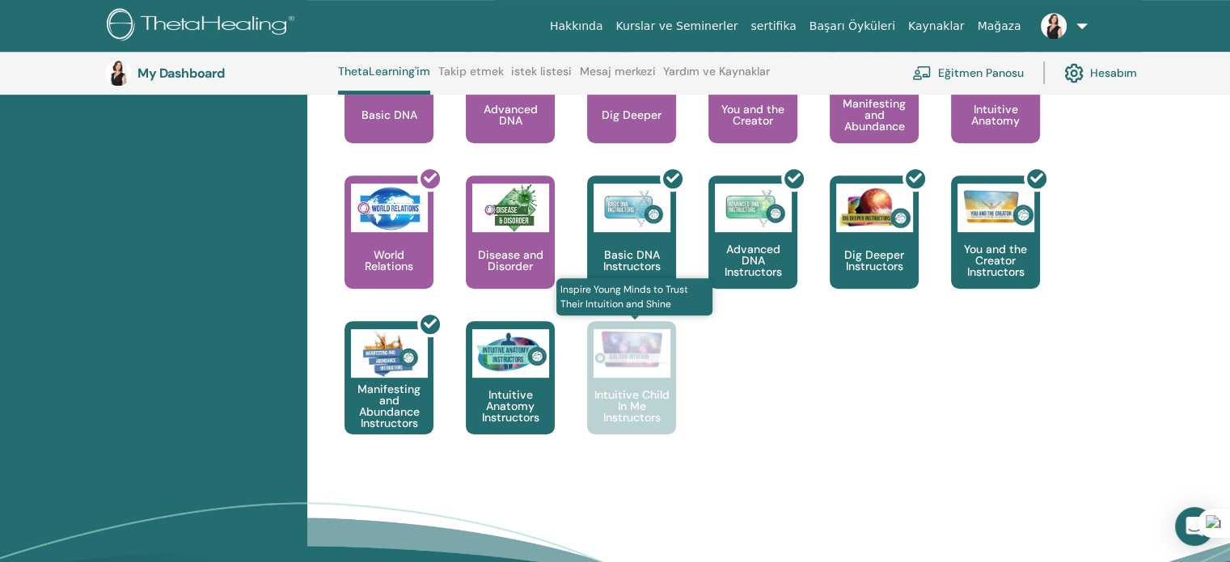
click at [650, 355] on img at bounding box center [631, 349] width 77 height 40
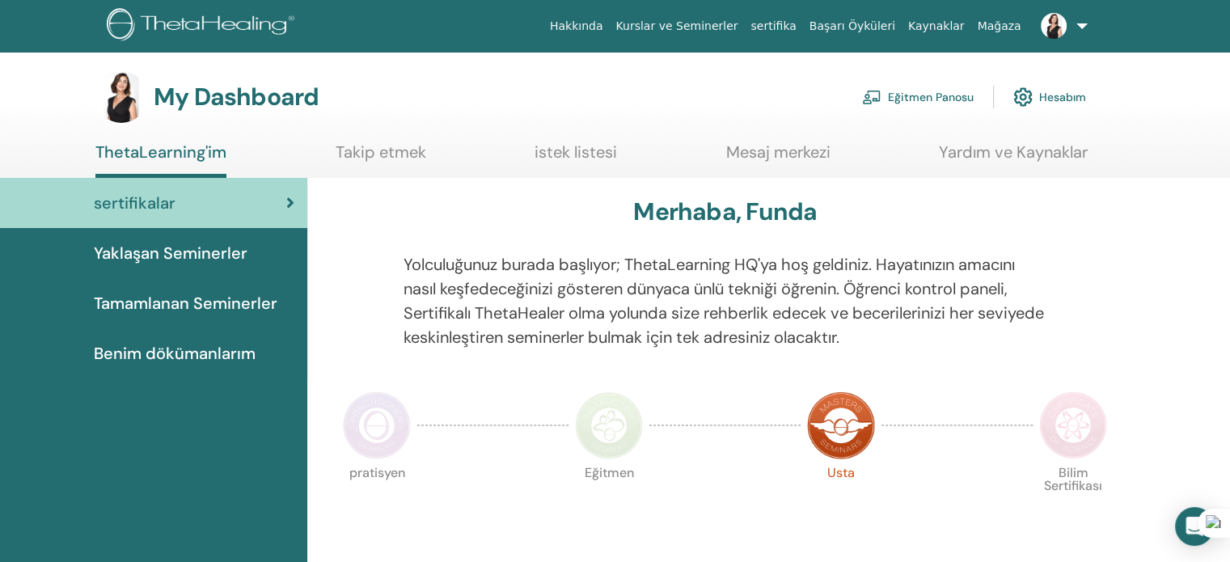
click at [381, 163] on link "Takip etmek" at bounding box center [381, 158] width 91 height 32
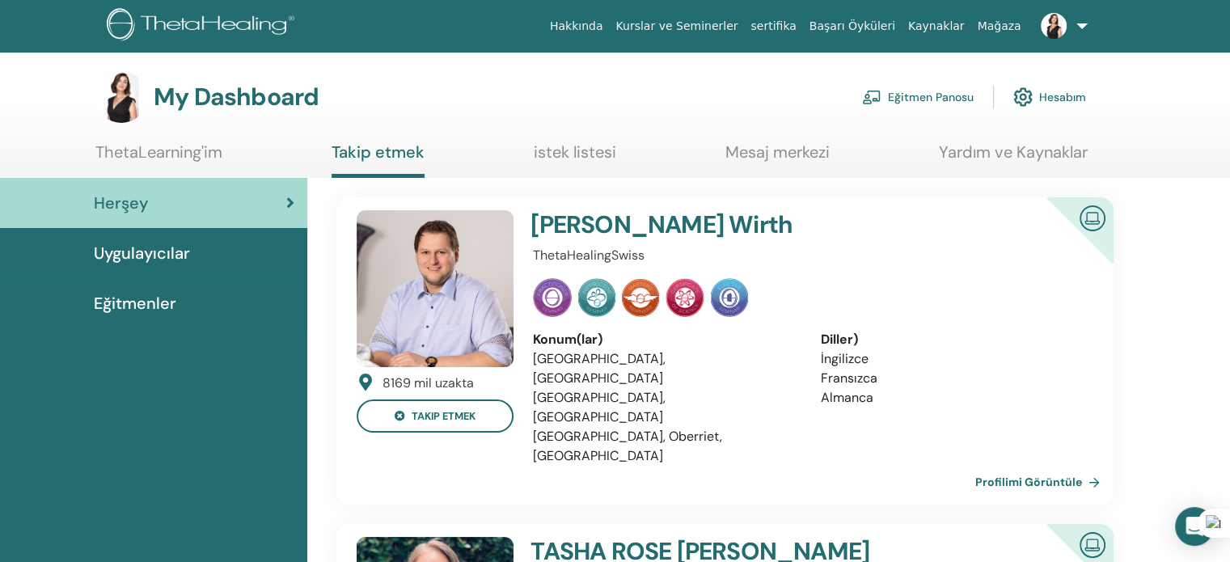
click at [151, 248] on span "Uygulayıcılar" at bounding box center [142, 253] width 96 height 24
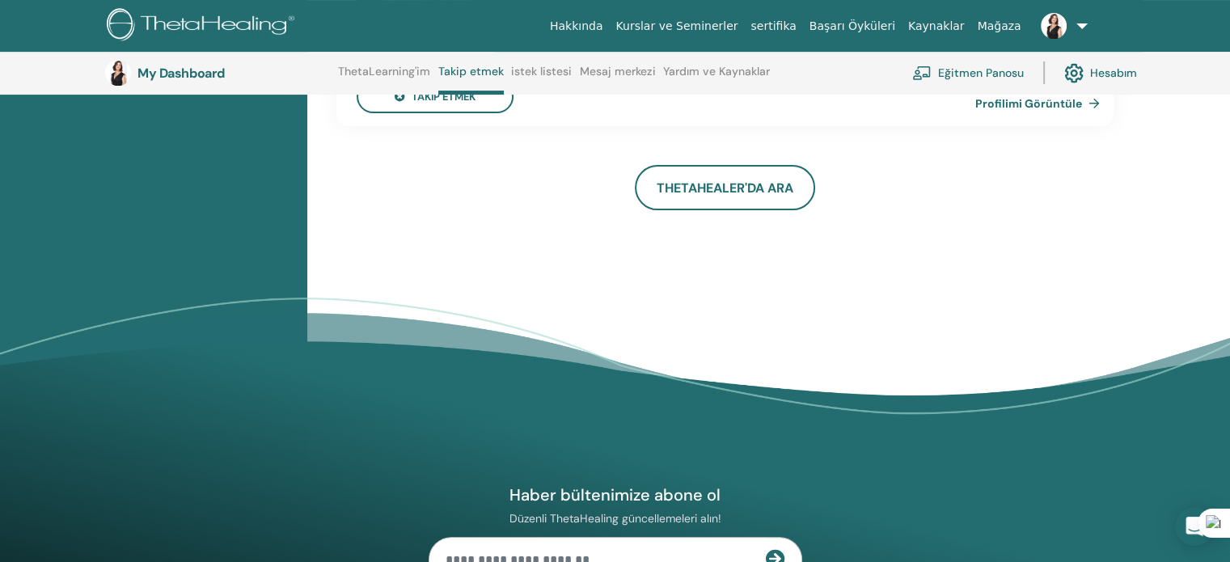
scroll to position [365, 0]
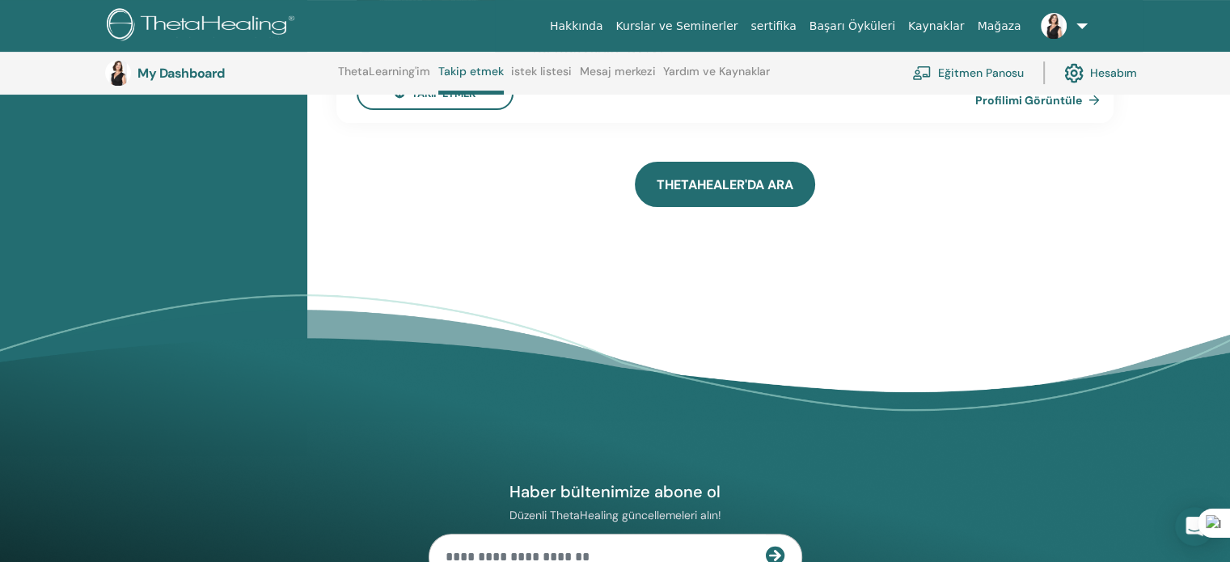
click at [697, 174] on link "ThetaHealer'da Ara" at bounding box center [725, 184] width 180 height 45
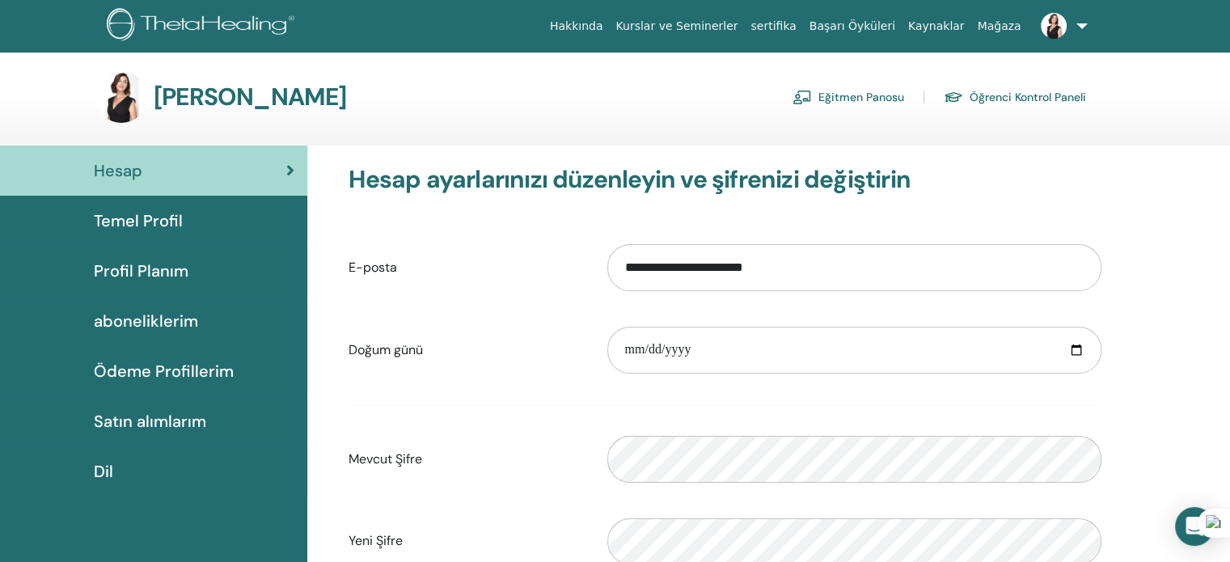
click at [138, 222] on span "Temel Profil" at bounding box center [138, 221] width 89 height 24
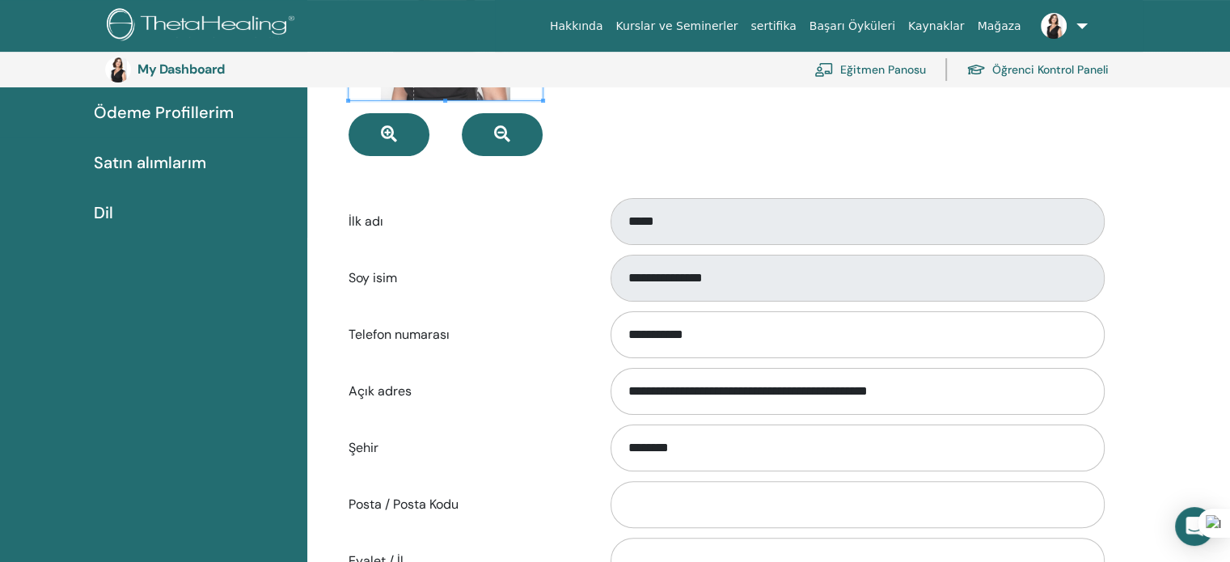
scroll to position [116, 0]
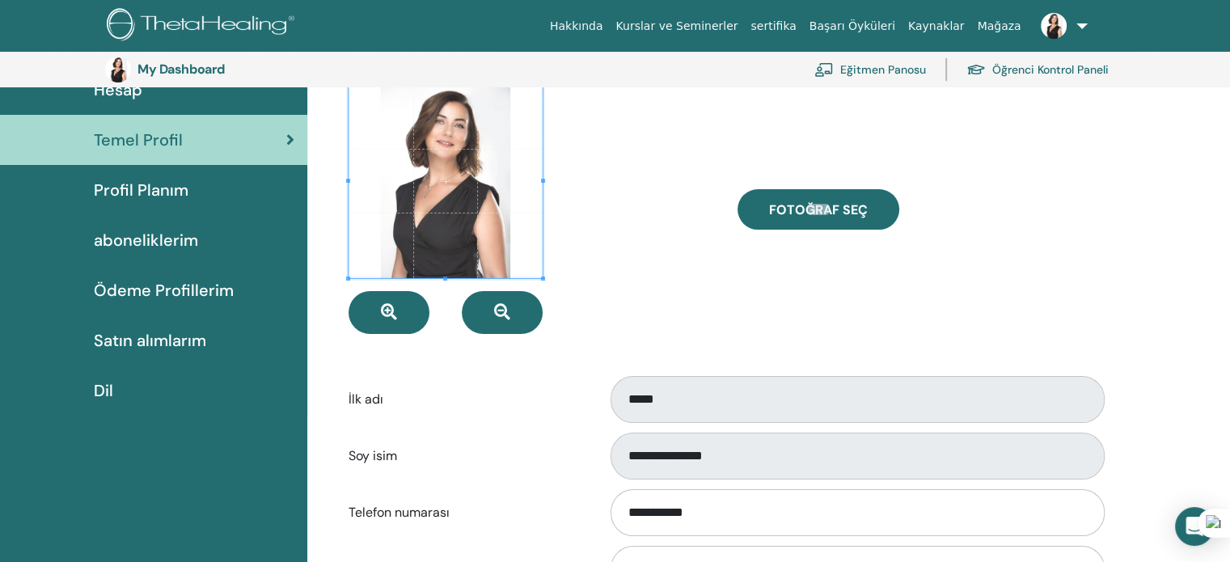
click at [130, 187] on span "Profil Planım" at bounding box center [141, 190] width 95 height 24
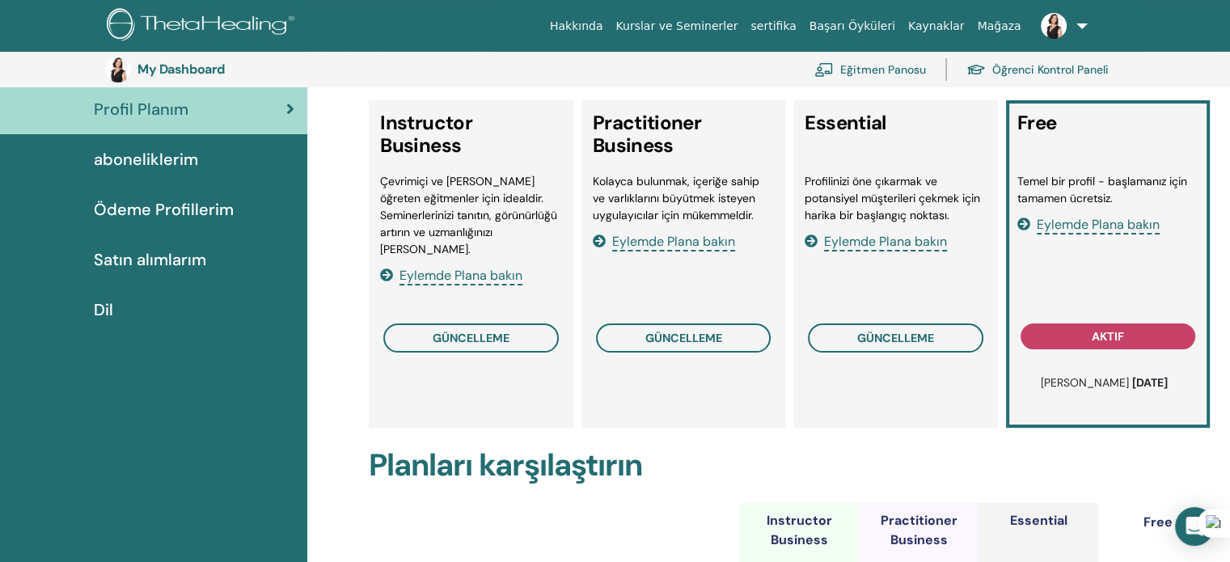
scroll to position [116, 0]
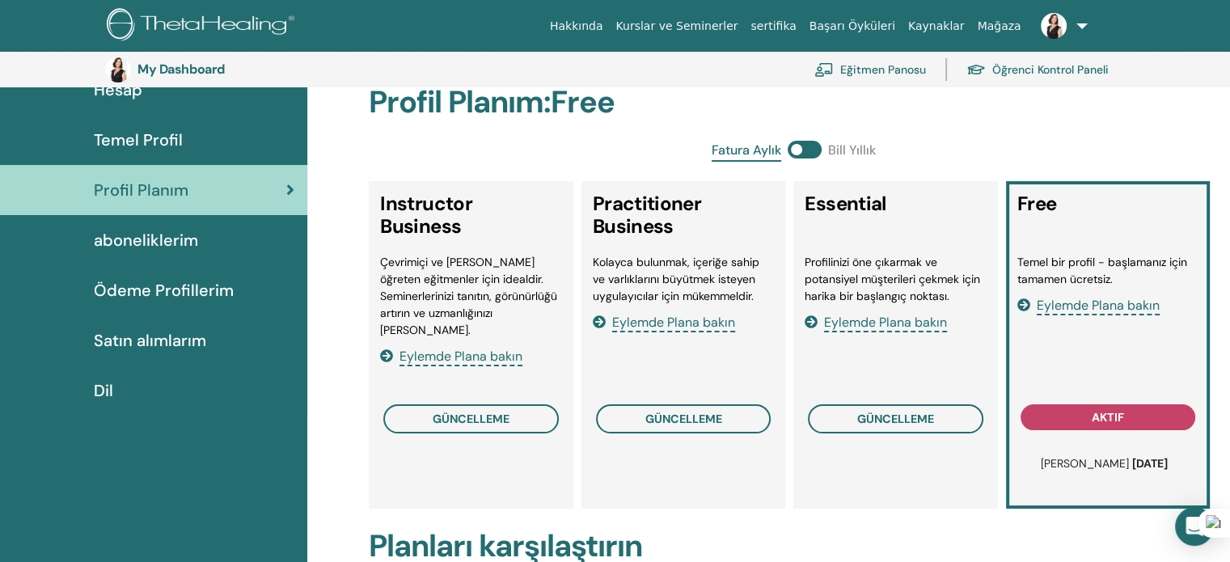
click at [597, 317] on icon at bounding box center [599, 321] width 13 height 13
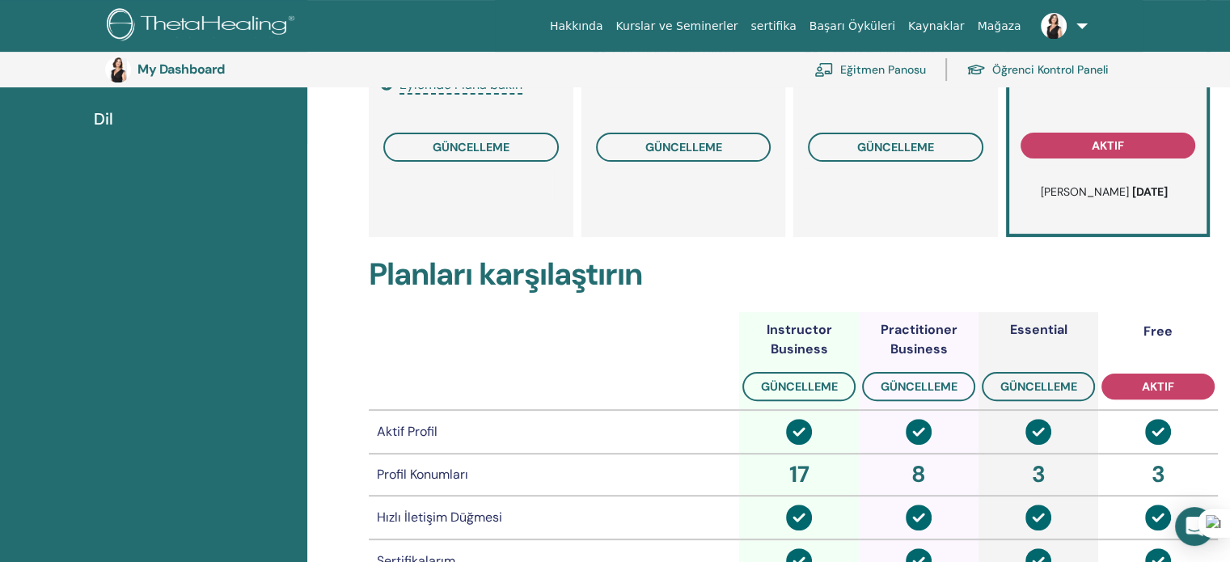
scroll to position [197, 0]
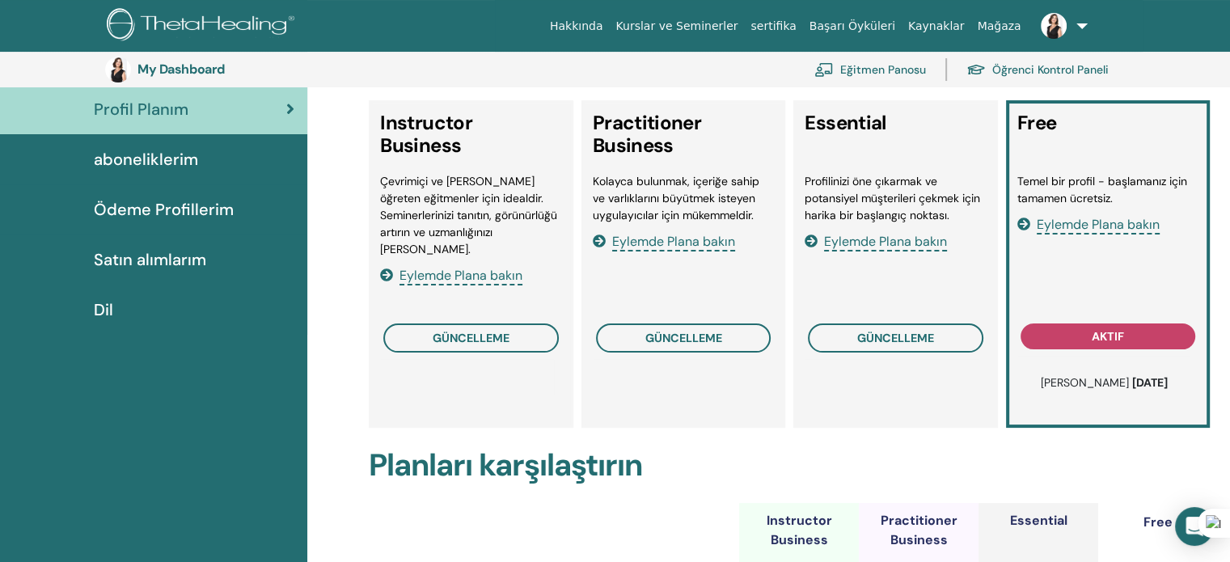
click at [434, 267] on span "Eylemde Plana bakın" at bounding box center [460, 276] width 123 height 19
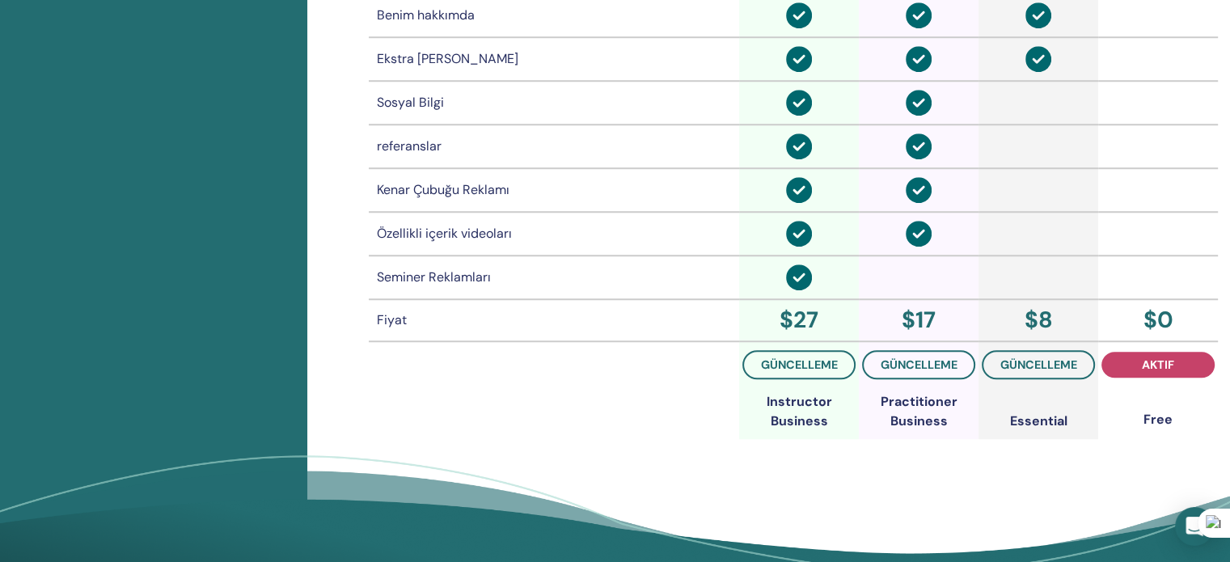
scroll to position [1329, 0]
